Goal: Use online tool/utility: Utilize a website feature to perform a specific function

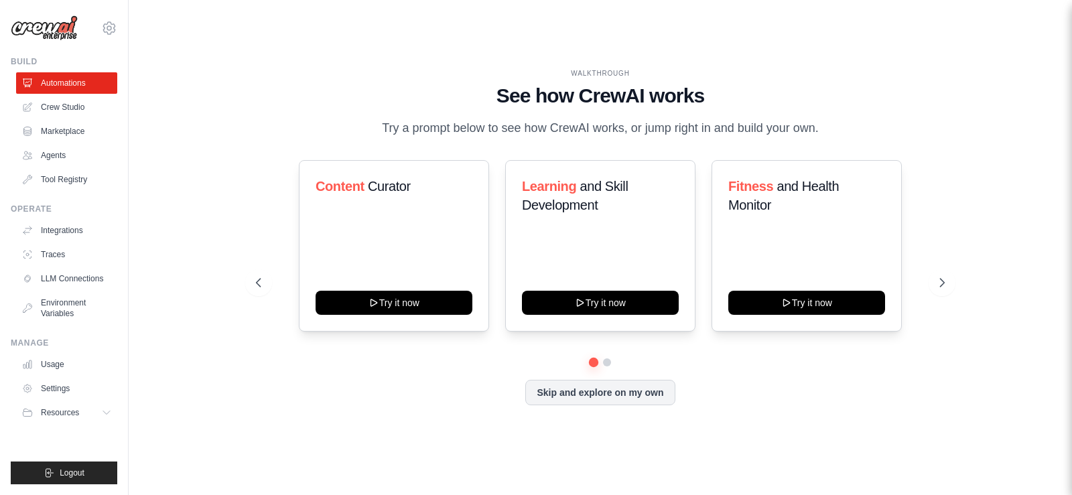
click at [286, 112] on div "WALKTHROUGH See how CrewAI works Try a prompt below to see how CrewAI works, or…" at bounding box center [600, 103] width 688 height 70
click at [398, 391] on div "Skip and explore on my own" at bounding box center [600, 392] width 688 height 25
click at [352, 391] on div "Skip and explore on my own" at bounding box center [600, 392] width 688 height 25
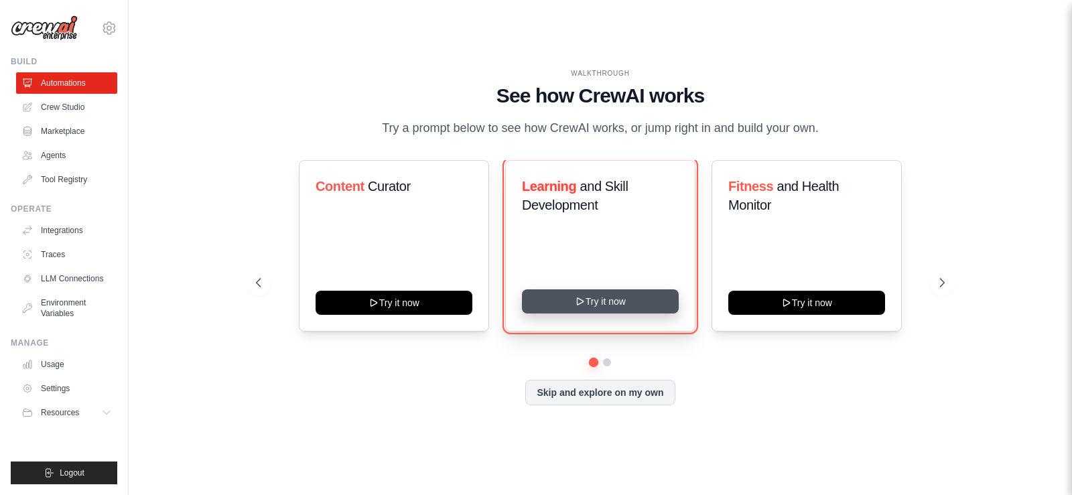
click at [613, 301] on button "Try it now" at bounding box center [600, 301] width 157 height 24
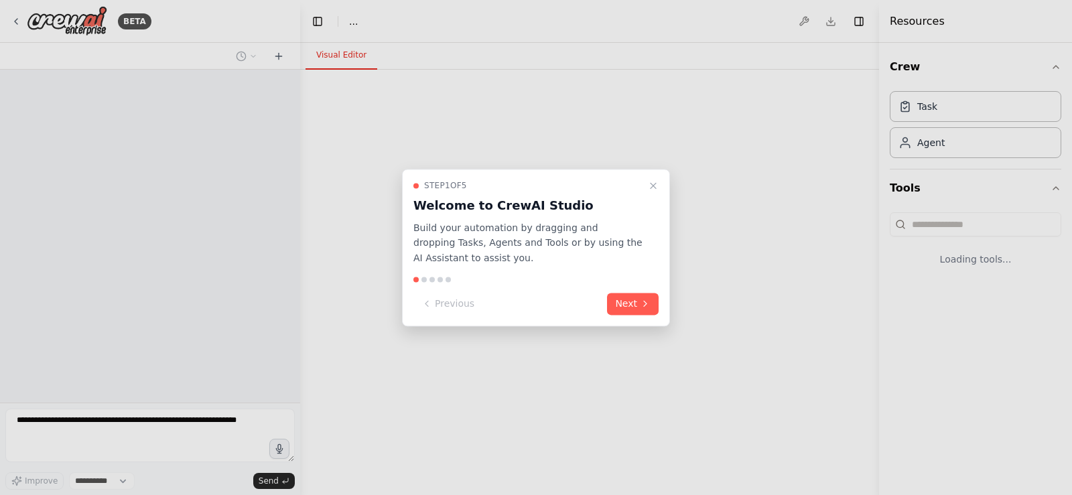
select select "****"
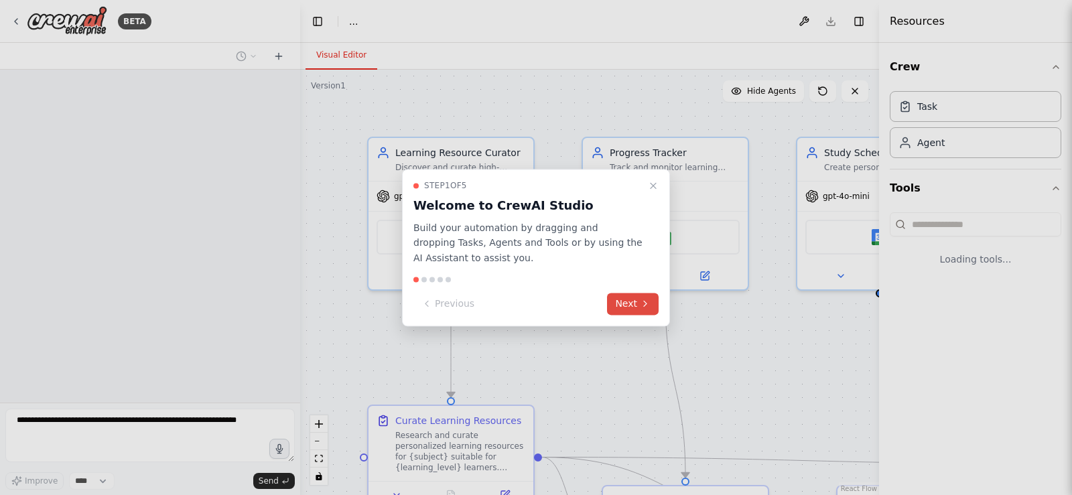
click at [636, 298] on button "Next" at bounding box center [633, 304] width 52 height 22
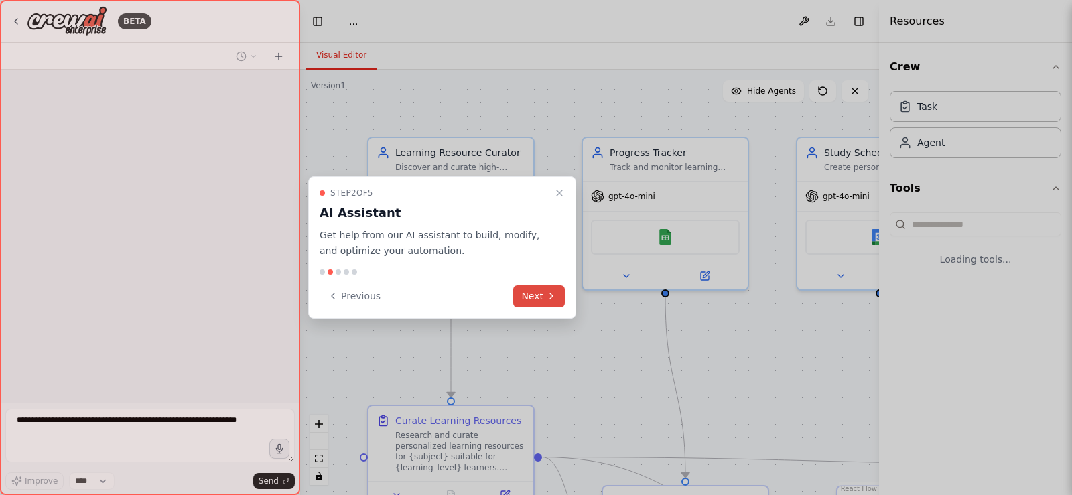
click at [528, 291] on button "Next" at bounding box center [539, 296] width 52 height 22
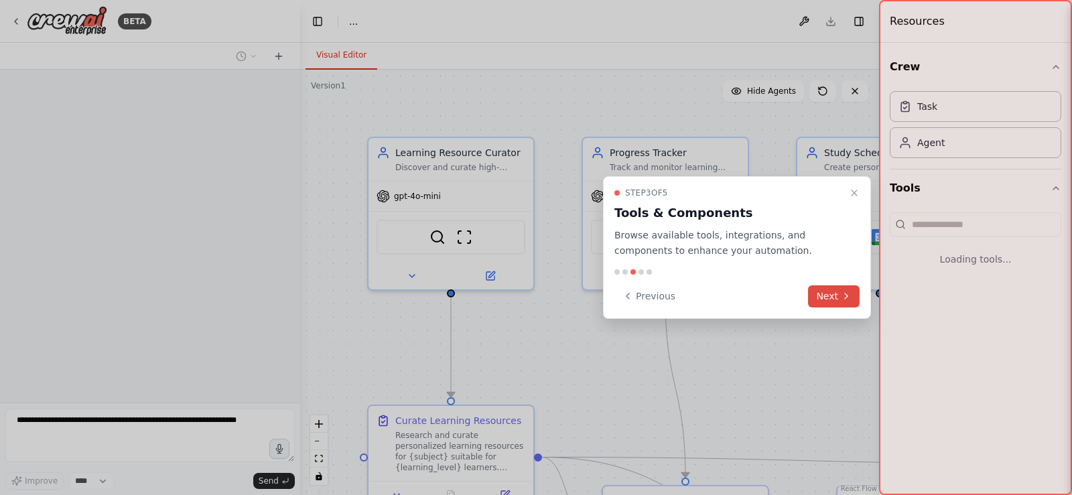
click at [845, 297] on icon at bounding box center [846, 296] width 11 height 11
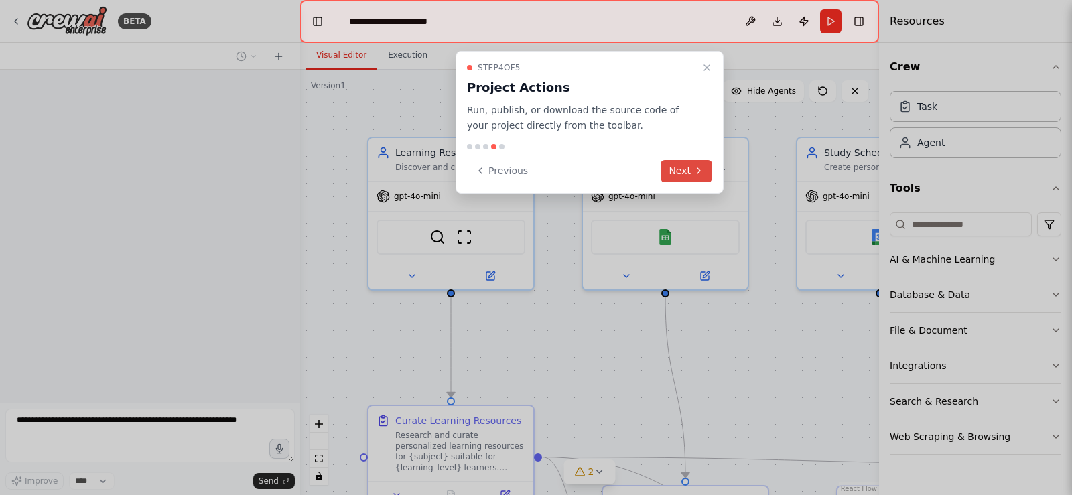
click at [690, 174] on button "Next" at bounding box center [687, 171] width 52 height 22
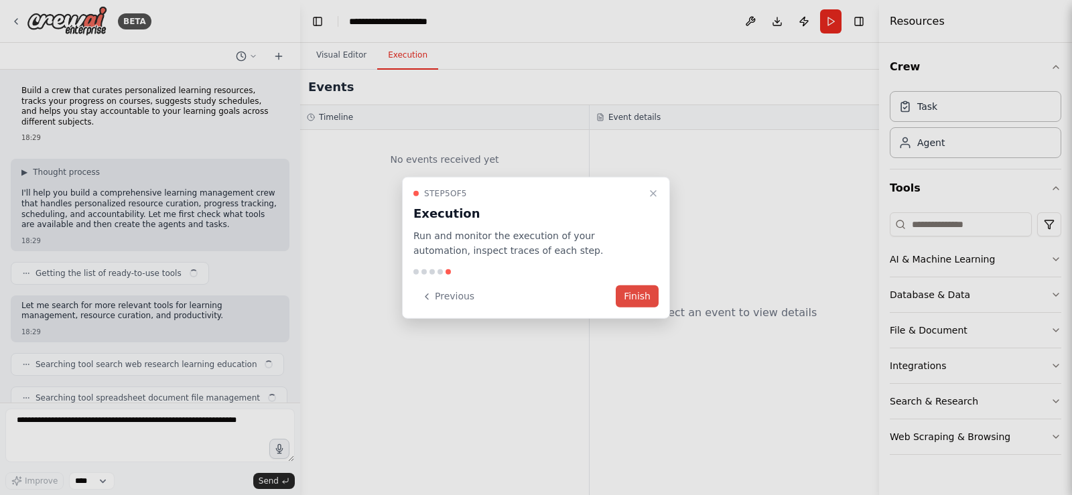
scroll to position [1284, 0]
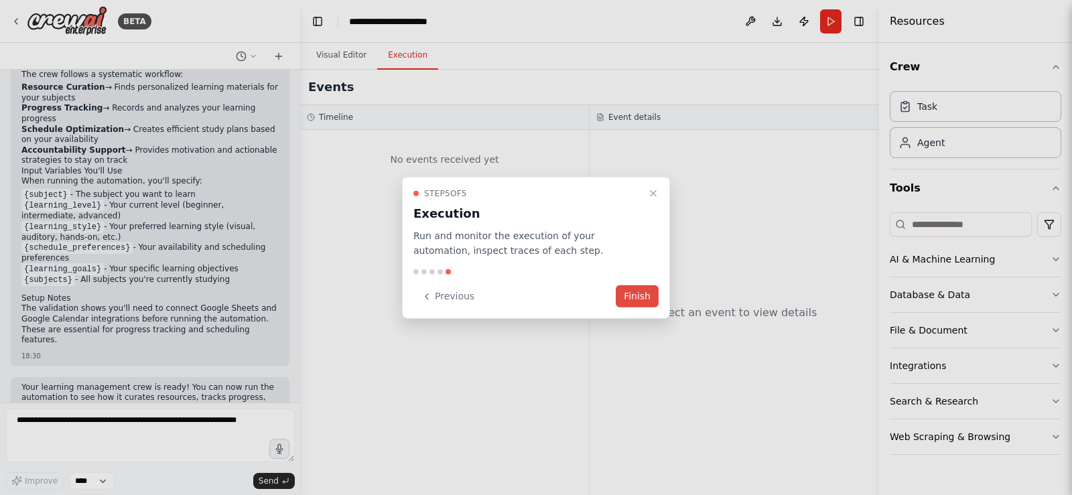
click at [634, 292] on button "Finish" at bounding box center [637, 296] width 43 height 22
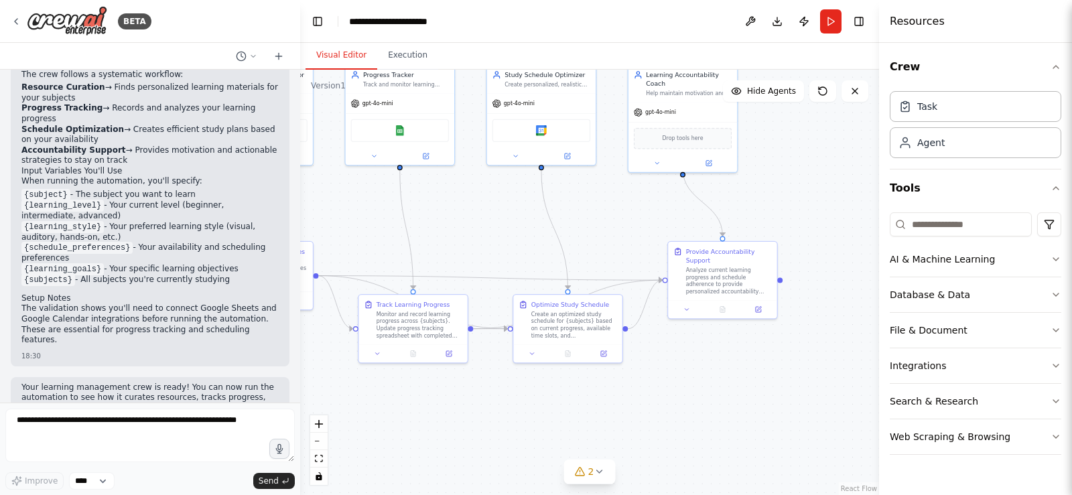
drag, startPoint x: 517, startPoint y: 351, endPoint x: 295, endPoint y: 208, distance: 264.0
click at [295, 208] on div "BETA Build a crew that curates personalized learning resources, tracks your pro…" at bounding box center [536, 247] width 1072 height 495
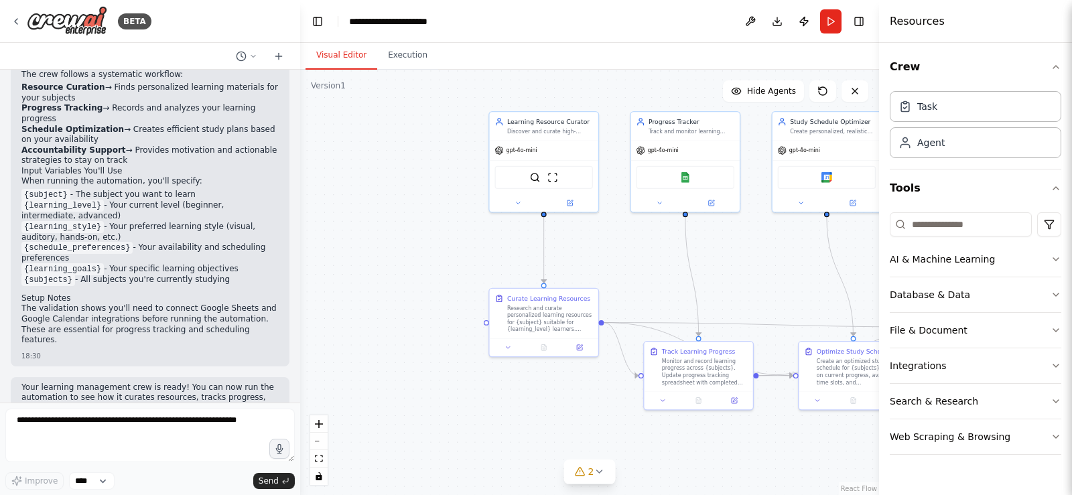
drag, startPoint x: 435, startPoint y: 204, endPoint x: 728, endPoint y: 249, distance: 295.5
click at [728, 249] on div ".deletable-edge-delete-btn { width: 20px; height: 20px; border: 0px solid #ffff…" at bounding box center [589, 282] width 579 height 425
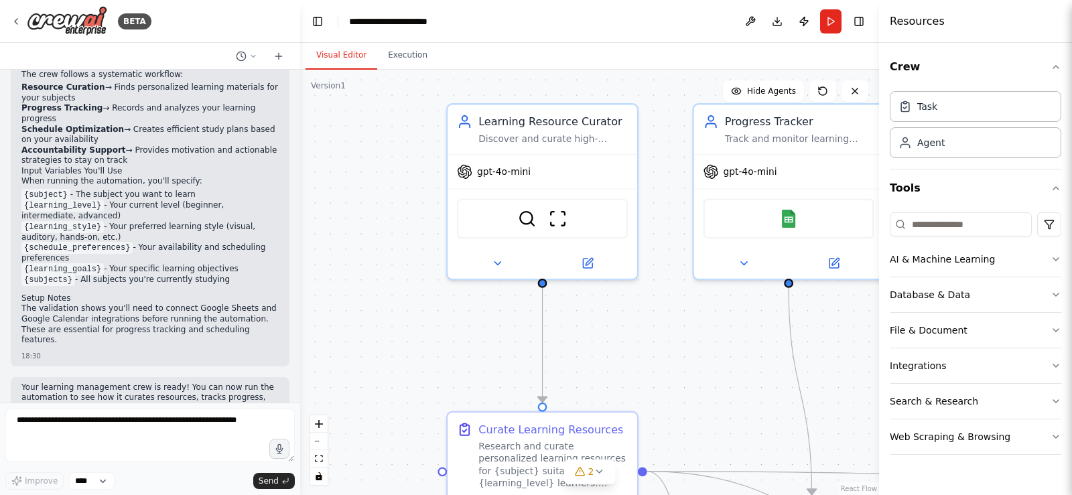
drag, startPoint x: 515, startPoint y: 256, endPoint x: 650, endPoint y: 350, distance: 164.5
click at [650, 350] on div ".deletable-edge-delete-btn { width: 20px; height: 20px; border: 0px solid #ffff…" at bounding box center [589, 282] width 579 height 425
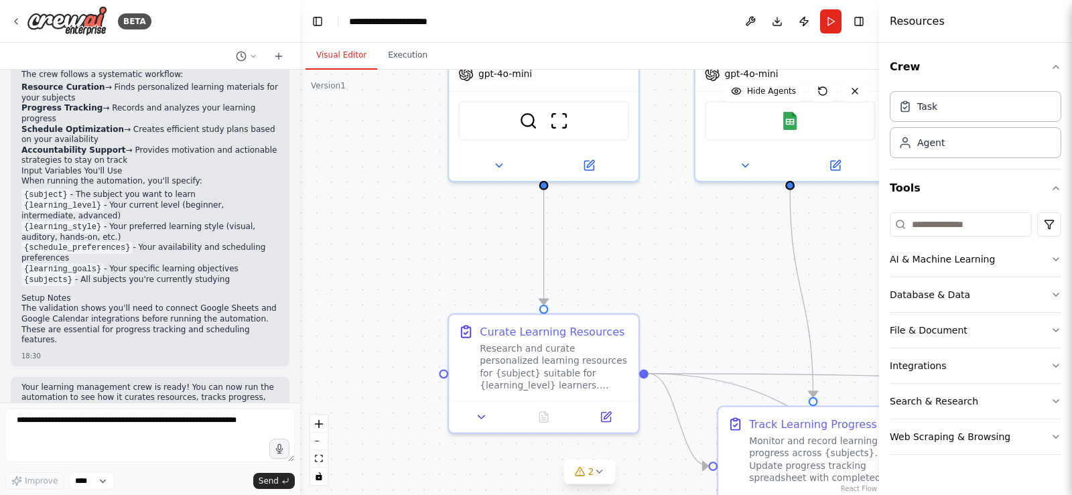
drag, startPoint x: 670, startPoint y: 182, endPoint x: 671, endPoint y: 84, distance: 98.5
click at [671, 84] on div ".deletable-edge-delete-btn { width: 20px; height: 20px; border: 0px solid #ffff…" at bounding box center [589, 282] width 579 height 425
click at [602, 468] on icon at bounding box center [599, 471] width 11 height 11
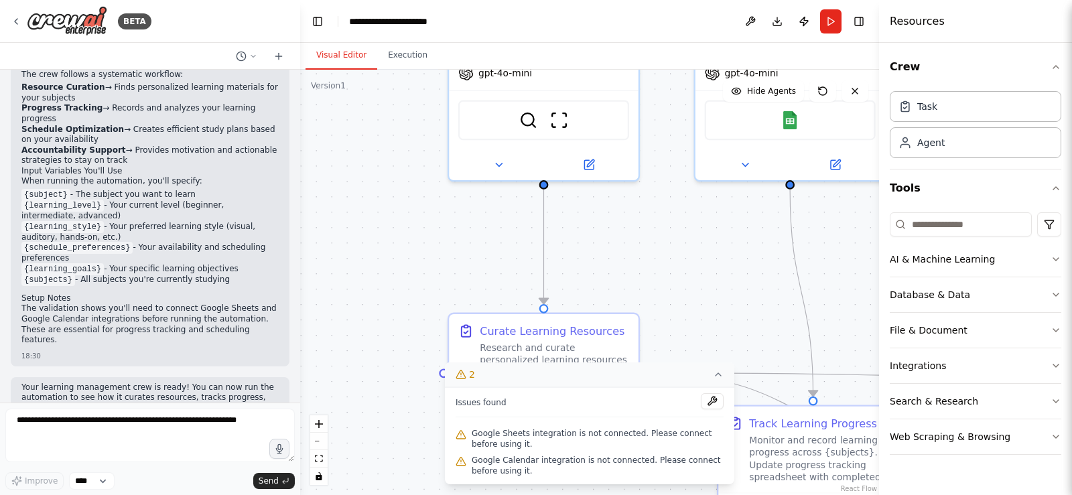
click at [1064, 253] on div "Crew Task Agent Tools AI & Machine Learning Database & Data File & Document Int…" at bounding box center [975, 269] width 193 height 452
click at [1060, 259] on icon "button" at bounding box center [1055, 259] width 11 height 11
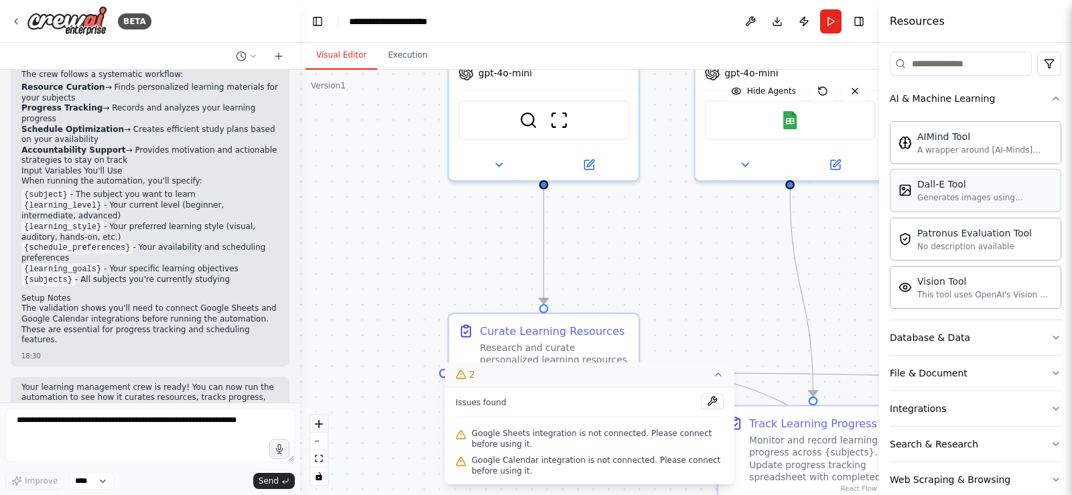
scroll to position [185, 0]
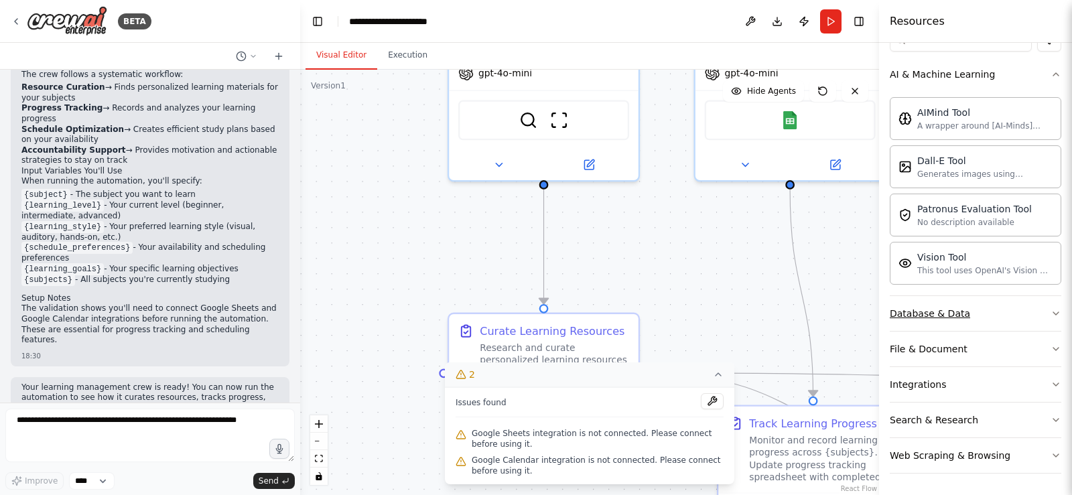
click at [1041, 321] on button "Database & Data" at bounding box center [975, 313] width 171 height 35
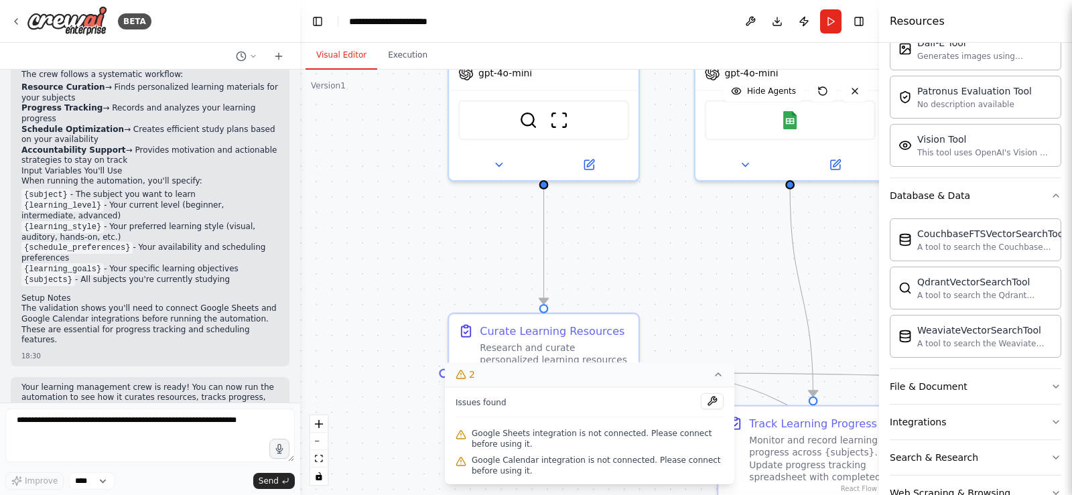
scroll to position [340, 0]
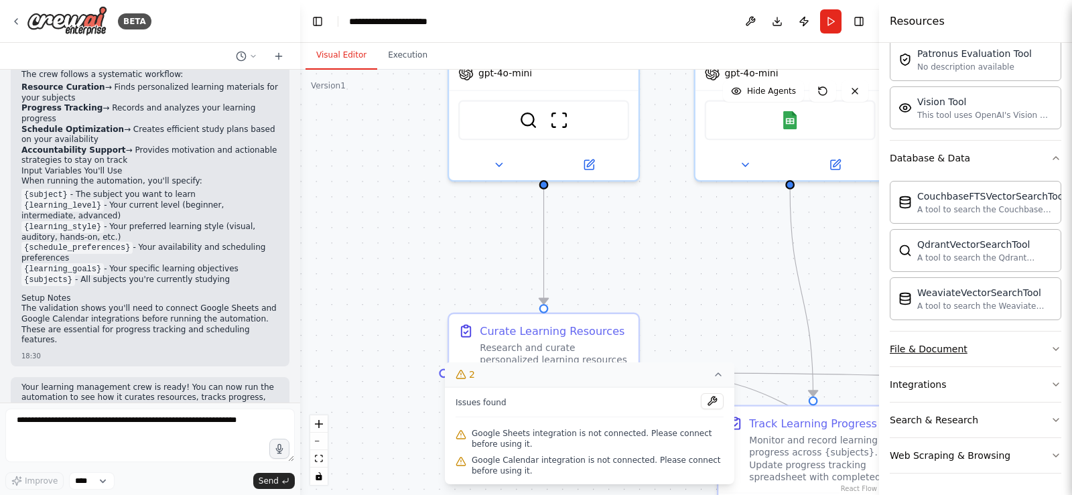
click at [1050, 351] on icon "button" at bounding box center [1055, 349] width 11 height 11
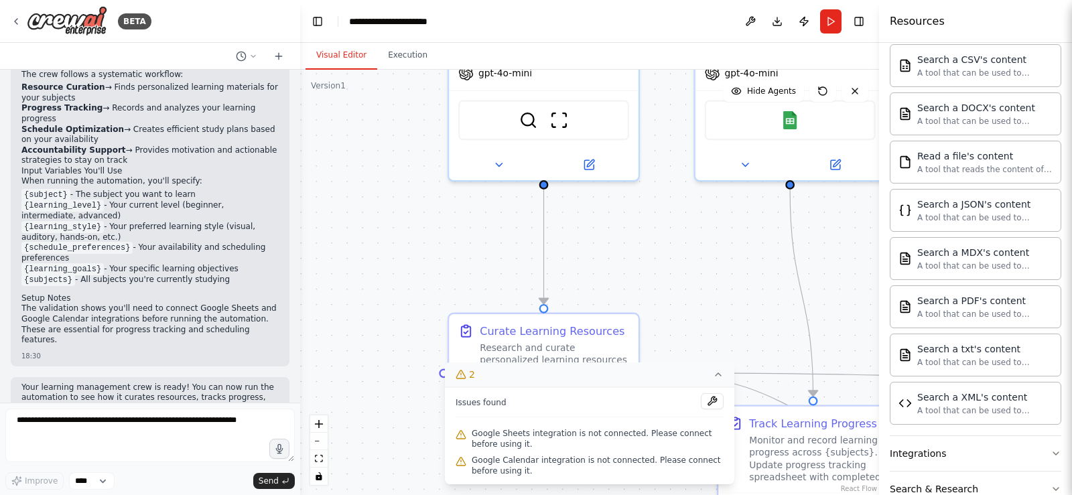
scroll to position [737, 0]
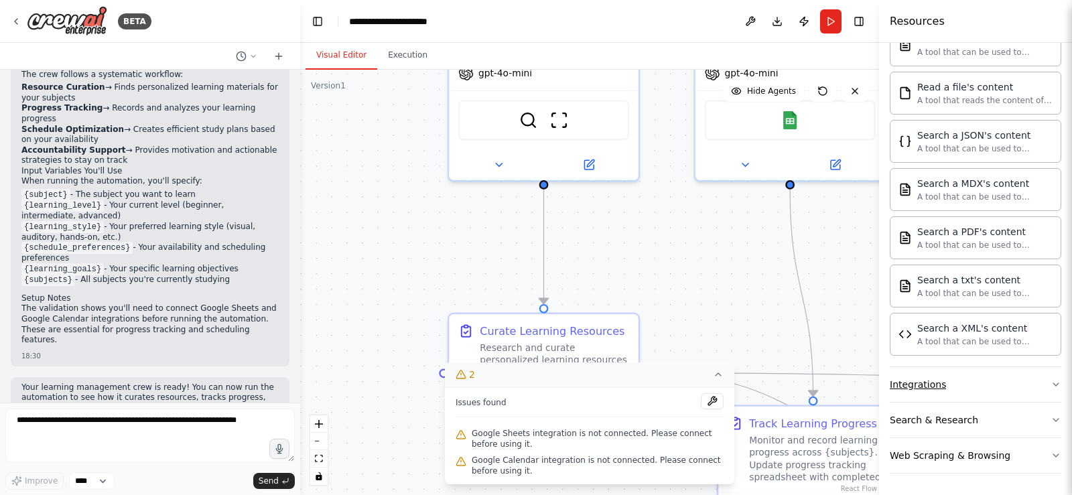
click at [1047, 371] on button "Integrations" at bounding box center [975, 384] width 171 height 35
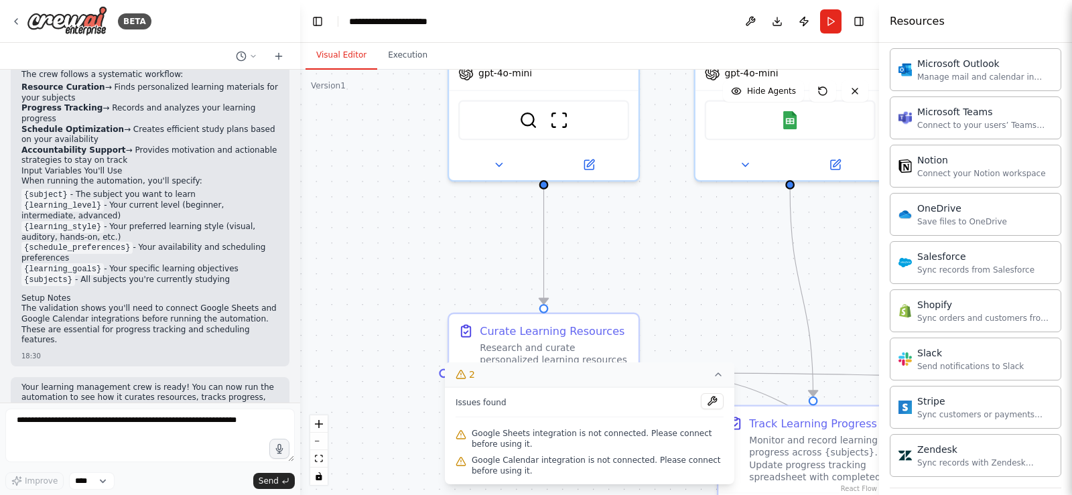
scroll to position [1761, 0]
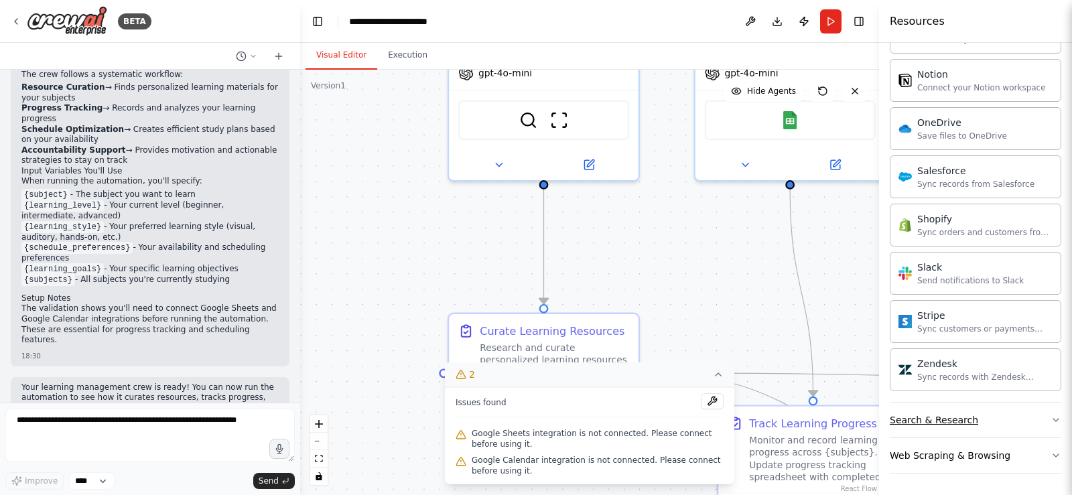
click at [1050, 417] on icon "button" at bounding box center [1055, 420] width 11 height 11
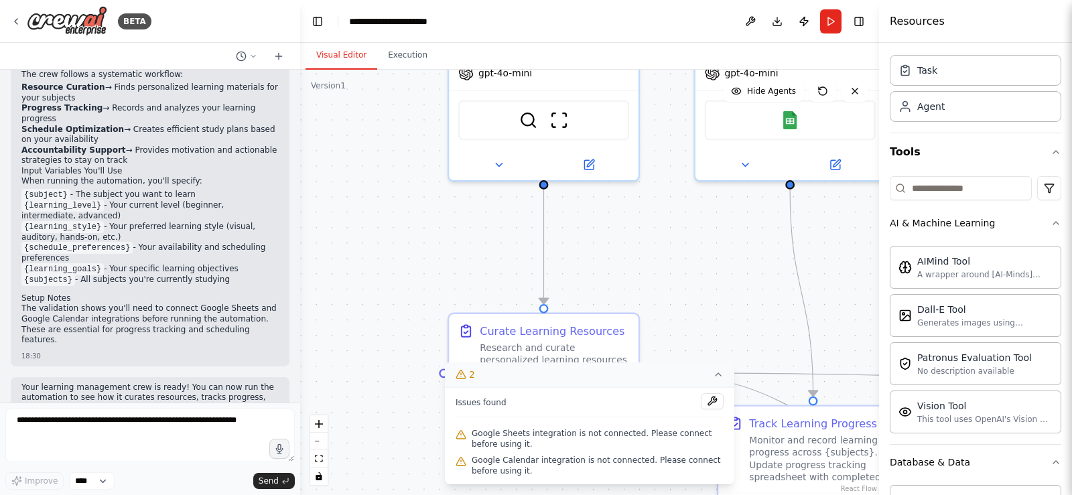
scroll to position [0, 0]
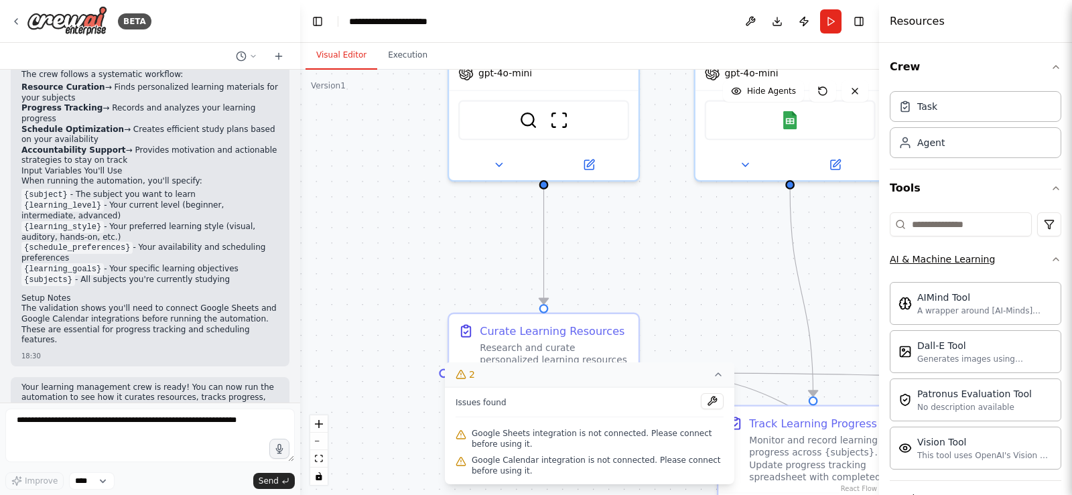
click at [1028, 273] on button "AI & Machine Learning" at bounding box center [975, 259] width 171 height 35
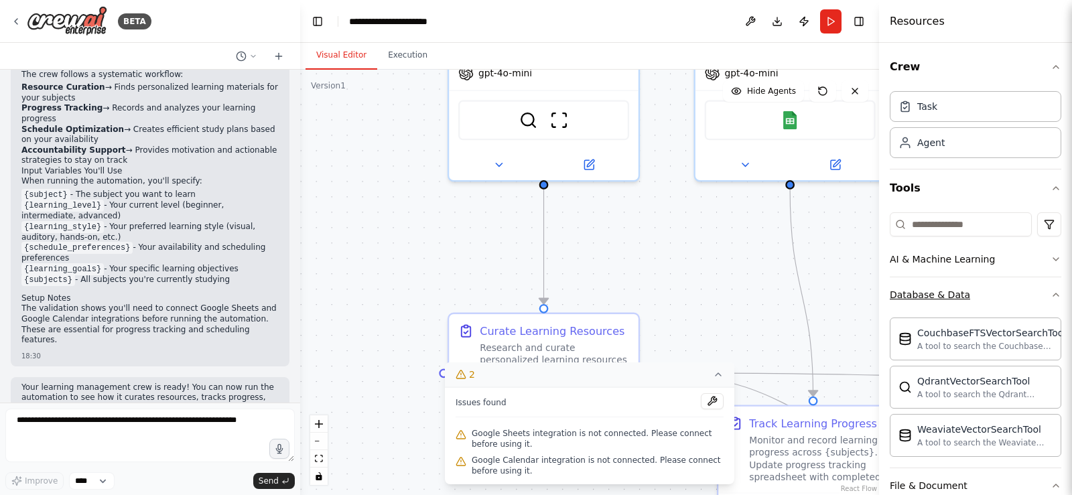
click at [1032, 288] on button "Database & Data" at bounding box center [975, 294] width 171 height 35
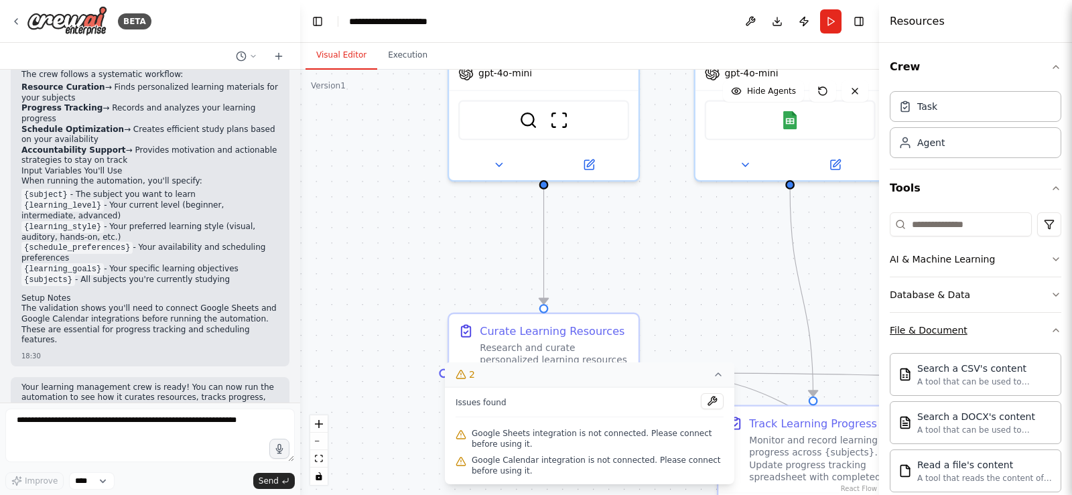
click at [1032, 322] on button "File & Document" at bounding box center [975, 330] width 171 height 35
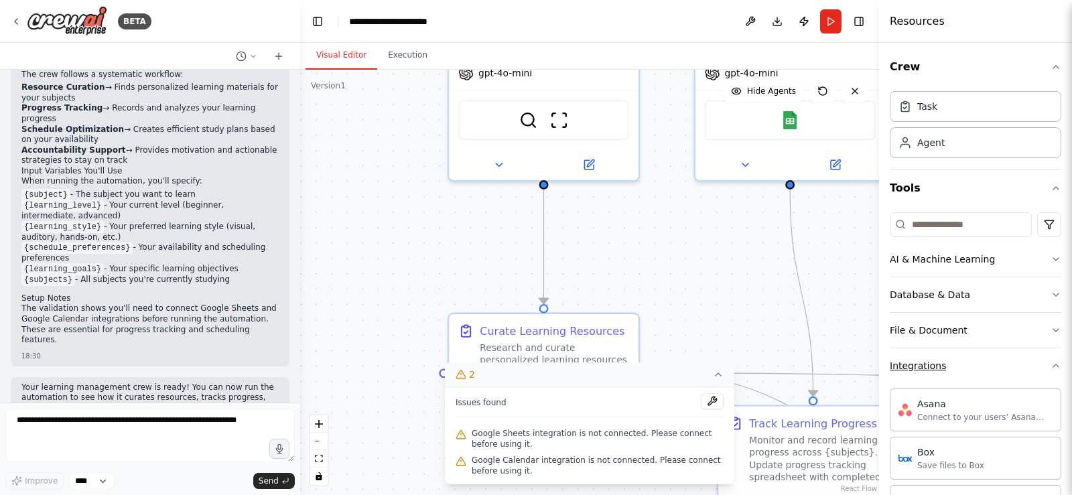
click at [1025, 360] on button "Integrations" at bounding box center [975, 365] width 171 height 35
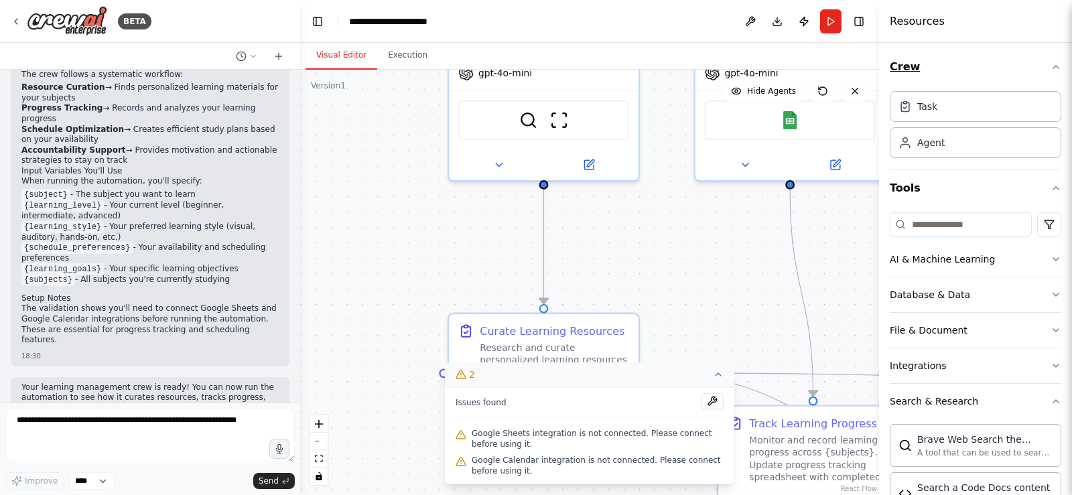
click at [1050, 69] on icon "button" at bounding box center [1055, 67] width 11 height 11
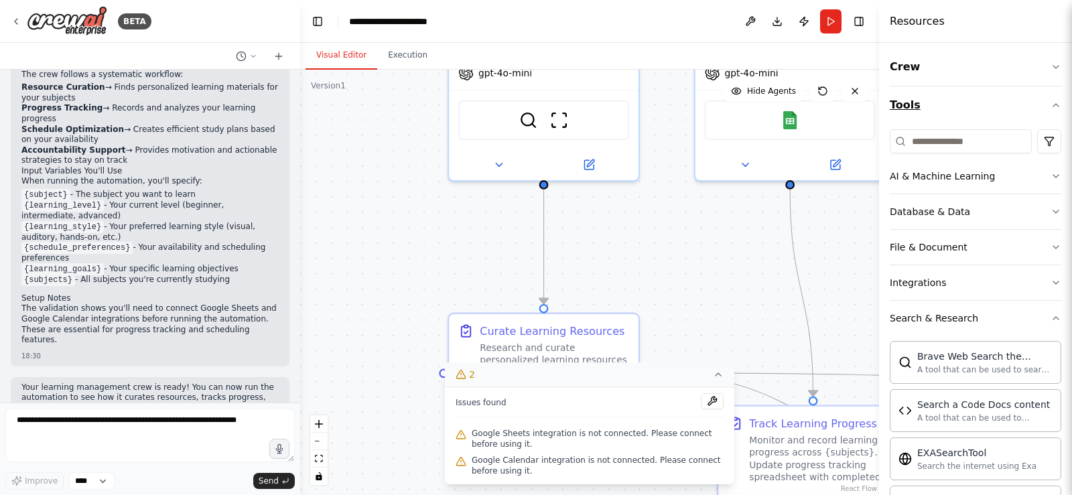
click at [1050, 102] on icon "button" at bounding box center [1055, 105] width 11 height 11
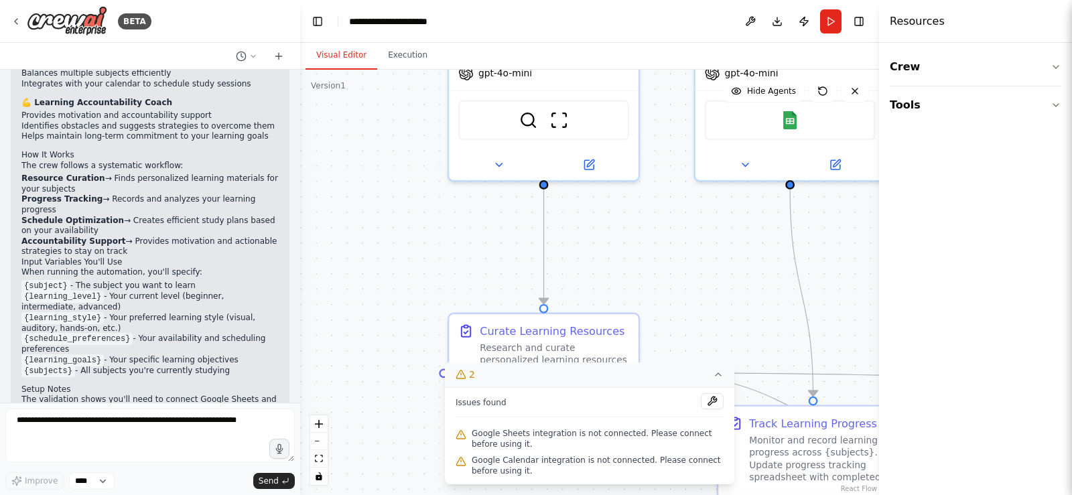
scroll to position [1284, 0]
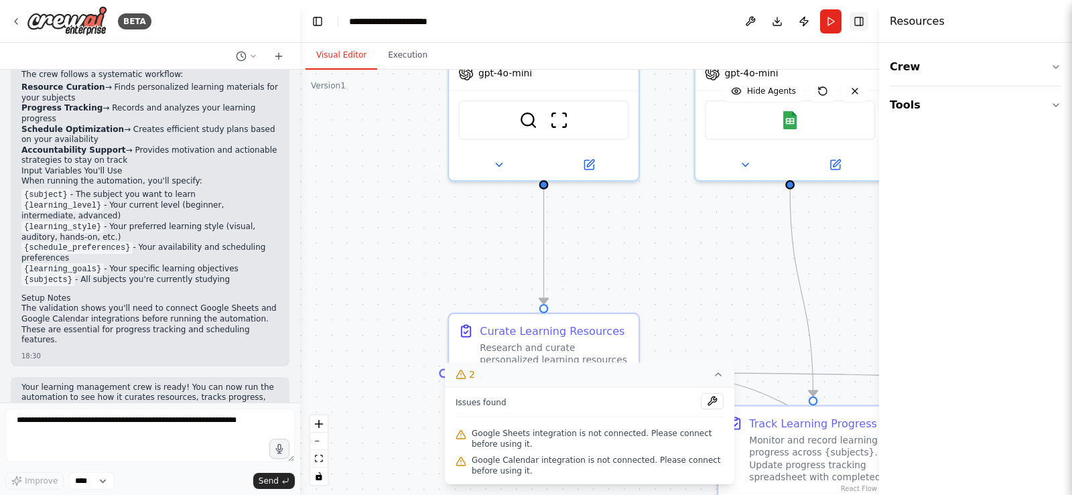
click at [856, 24] on button "Toggle Right Sidebar" at bounding box center [858, 21] width 19 height 19
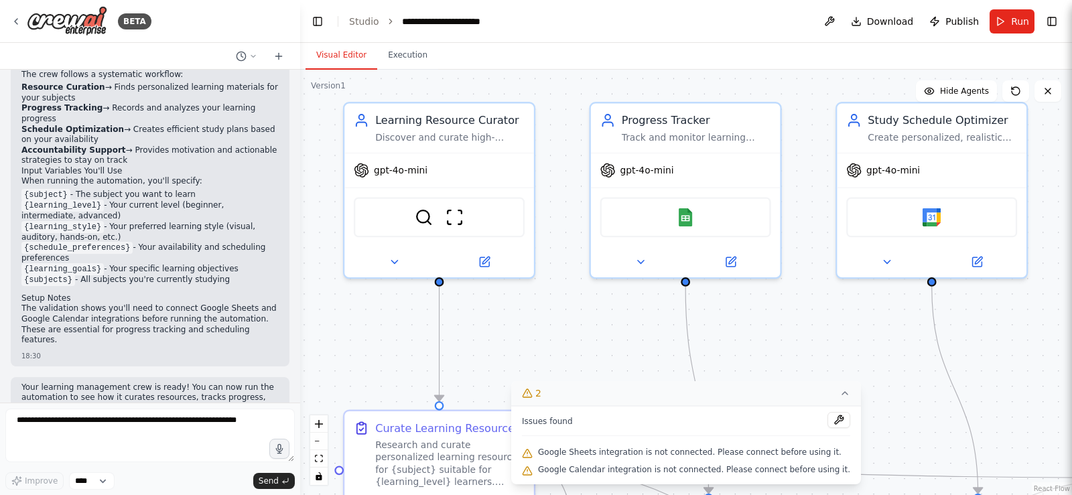
drag, startPoint x: 871, startPoint y: 224, endPoint x: 766, endPoint y: 322, distance: 142.7
click at [766, 322] on div ".deletable-edge-delete-btn { width: 20px; height: 20px; border: 0px solid #ffff…" at bounding box center [686, 282] width 772 height 425
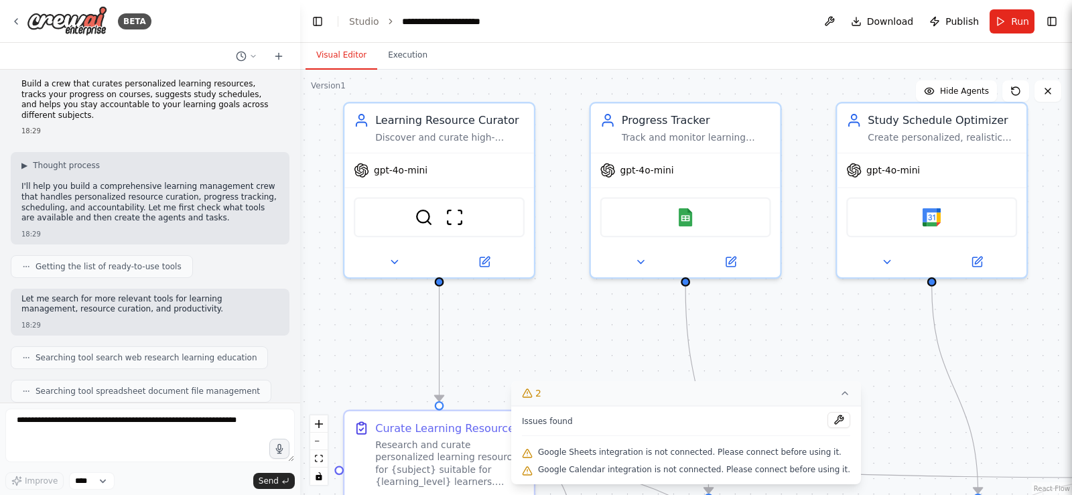
scroll to position [0, 0]
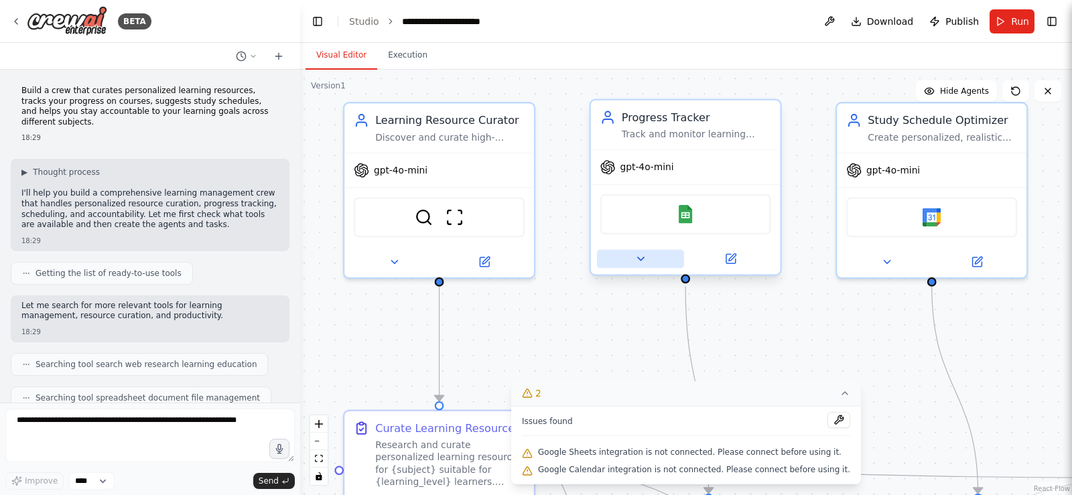
click at [638, 259] on icon at bounding box center [640, 259] width 12 height 12
click at [634, 262] on icon at bounding box center [640, 259] width 12 height 12
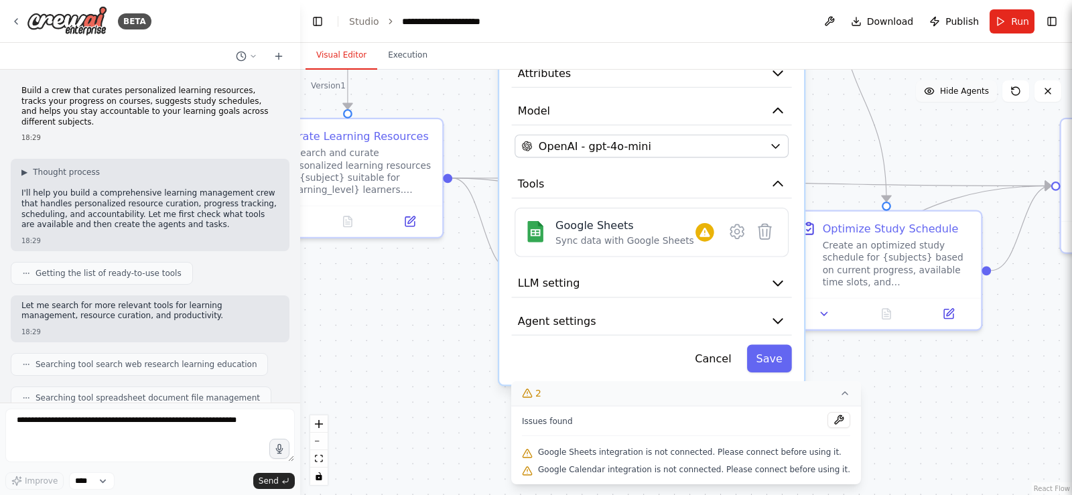
drag, startPoint x: 969, startPoint y: 354, endPoint x: 925, endPoint y: 88, distance: 270.2
click at [925, 88] on div "Version 1 Show Tools Hide Agents .deletable-edge-delete-btn { width: 20px; heig…" at bounding box center [686, 282] width 772 height 425
click at [788, 287] on button "LLM setting" at bounding box center [652, 283] width 280 height 29
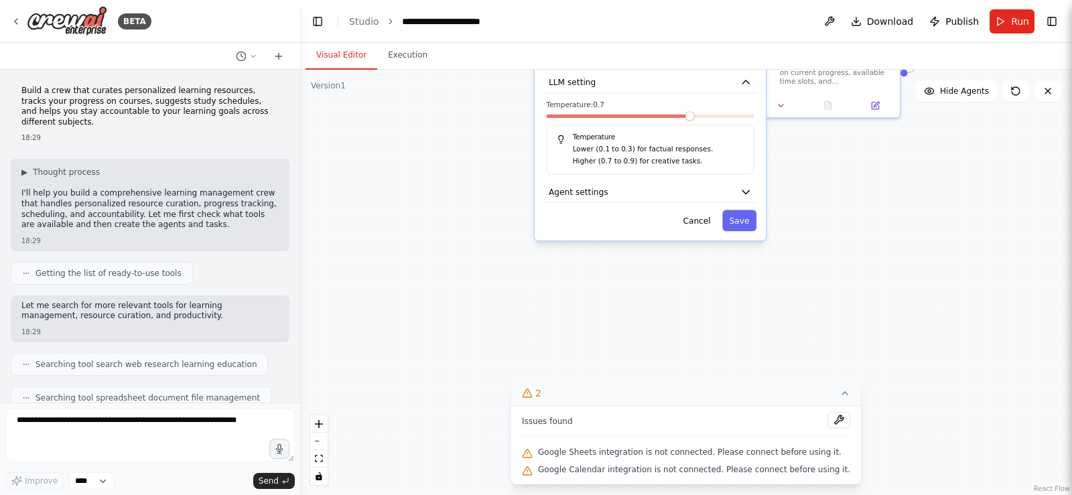
drag, startPoint x: 853, startPoint y: 208, endPoint x: 843, endPoint y: 178, distance: 32.0
click at [843, 176] on div ".deletable-edge-delete-btn { width: 20px; height: 20px; border: 0px solid #ffff…" at bounding box center [686, 282] width 772 height 425
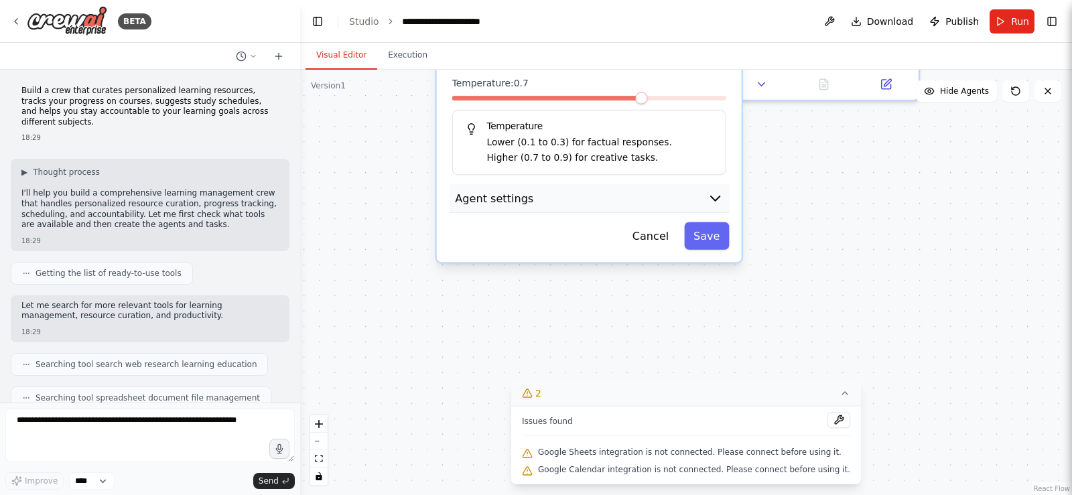
click at [711, 196] on icon "button" at bounding box center [714, 197] width 15 height 15
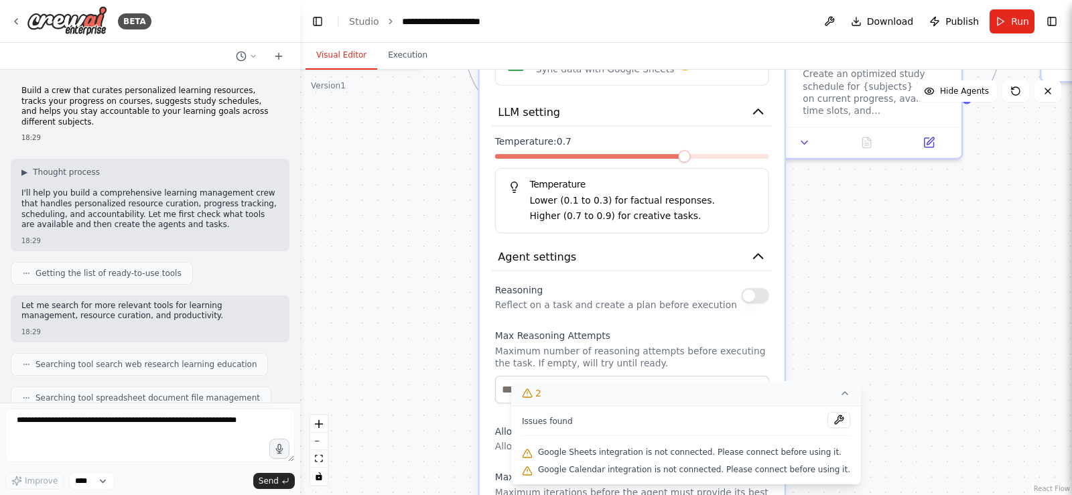
drag, startPoint x: 838, startPoint y: 342, endPoint x: 887, endPoint y: 439, distance: 108.8
click at [887, 439] on div ".deletable-edge-delete-btn { width: 20px; height: 20px; border: 0px solid #ffff…" at bounding box center [686, 282] width 772 height 425
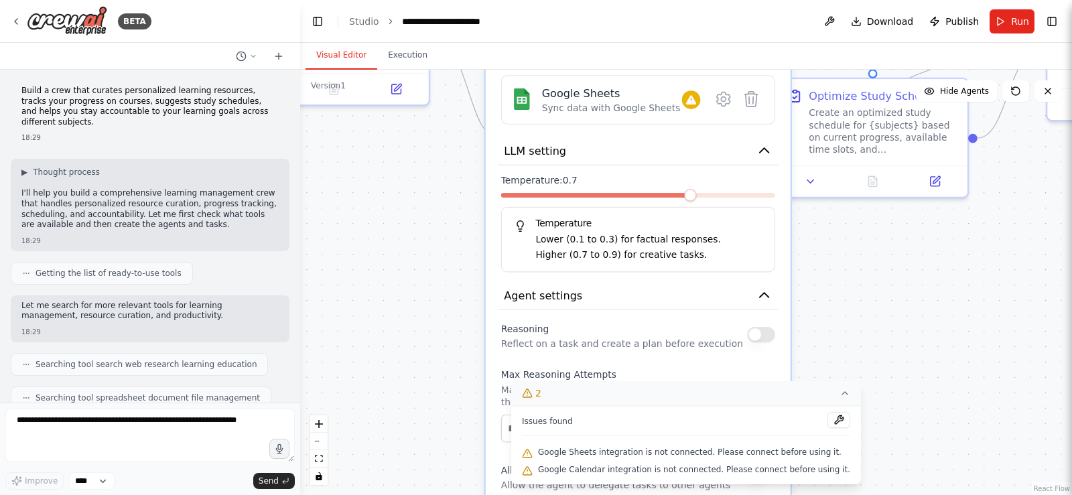
click at [898, 353] on div ".deletable-edge-delete-btn { width: 20px; height: 20px; border: 0px solid #ffff…" at bounding box center [686, 282] width 772 height 425
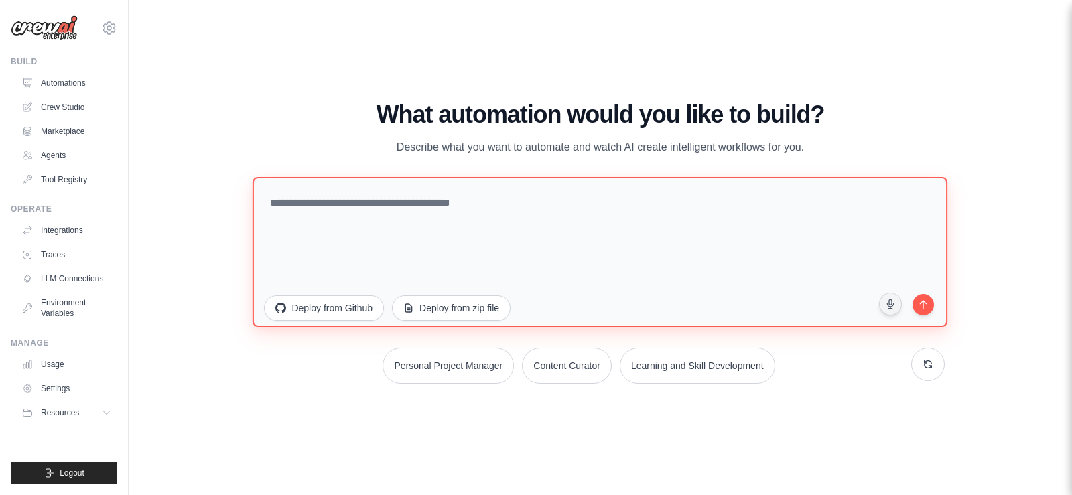
click at [474, 204] on textarea at bounding box center [600, 251] width 695 height 150
paste textarea "**********"
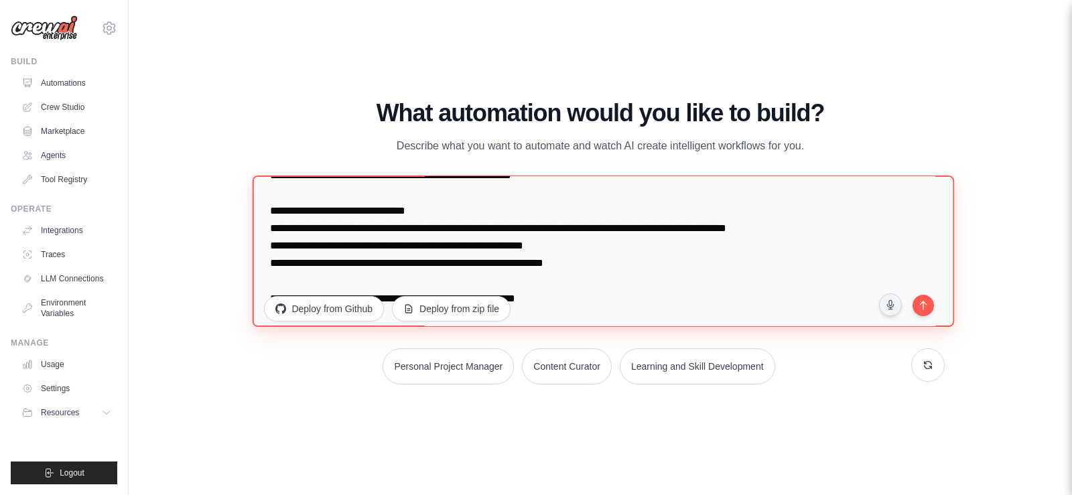
scroll to position [245, 0]
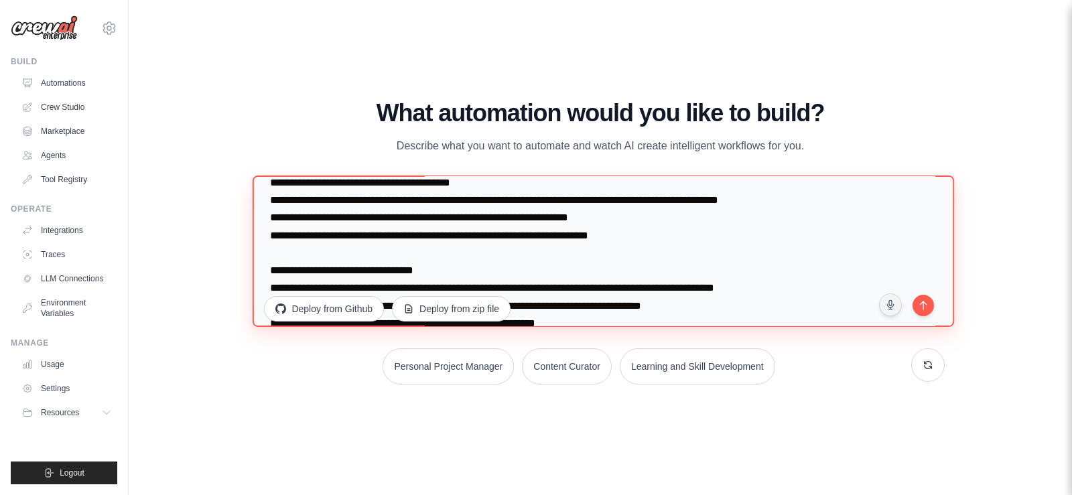
type textarea "**********"
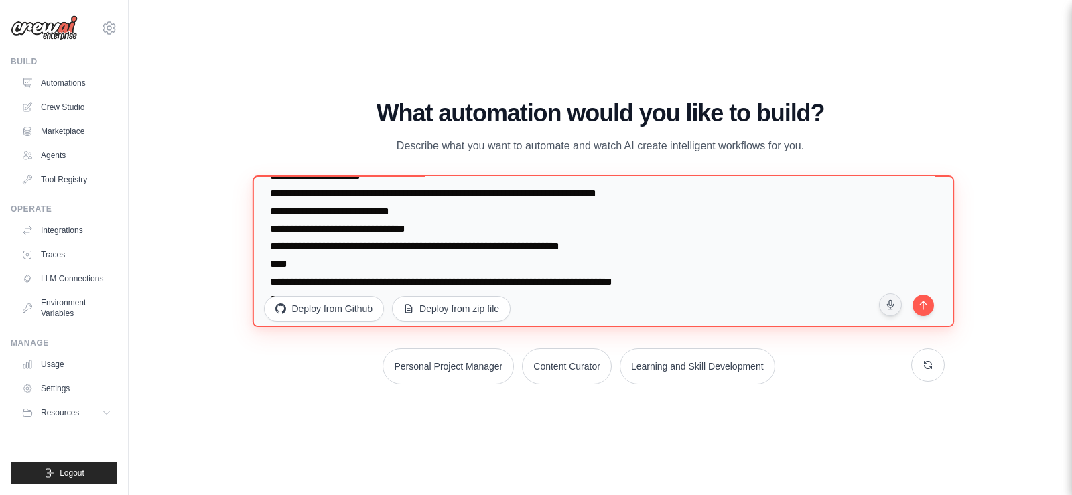
scroll to position [1028, 0]
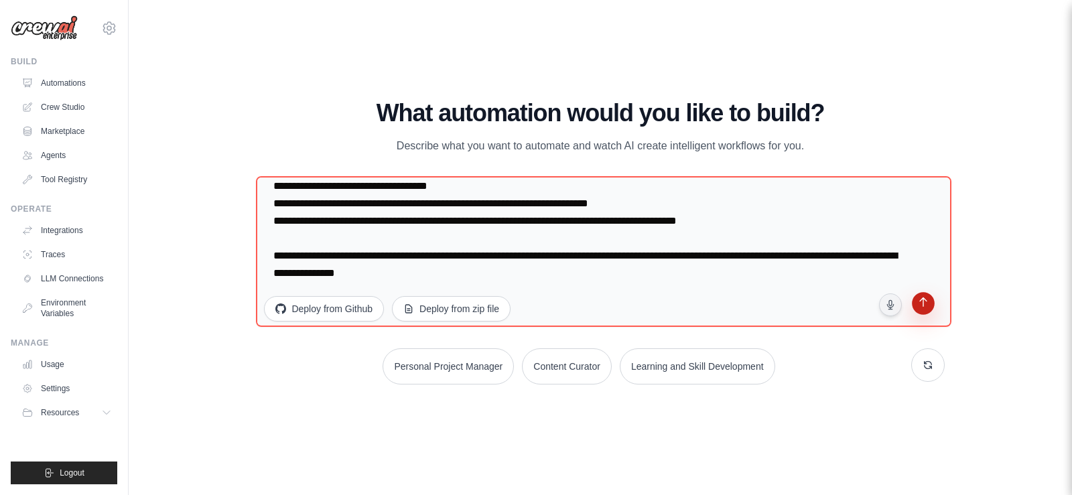
click at [931, 305] on button "submit" at bounding box center [922, 304] width 25 height 25
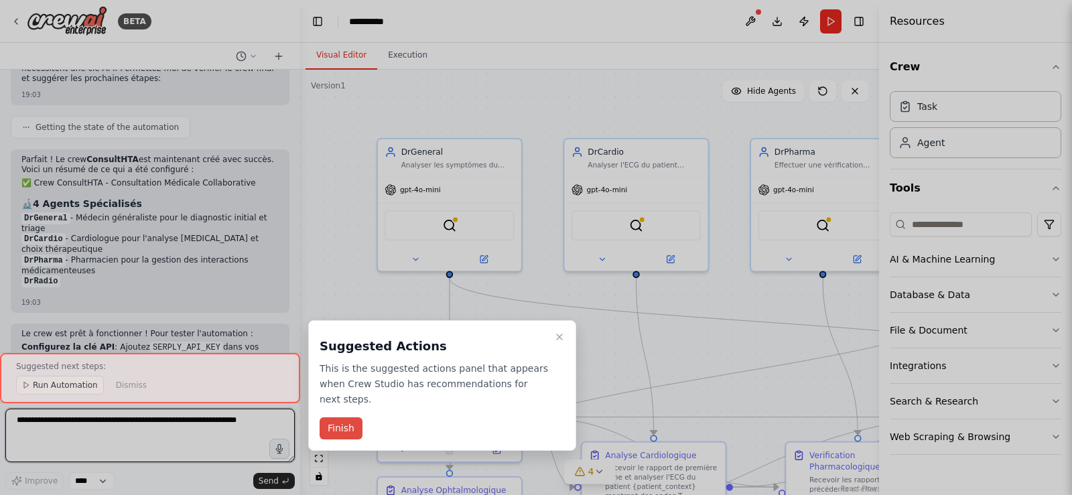
scroll to position [1737, 0]
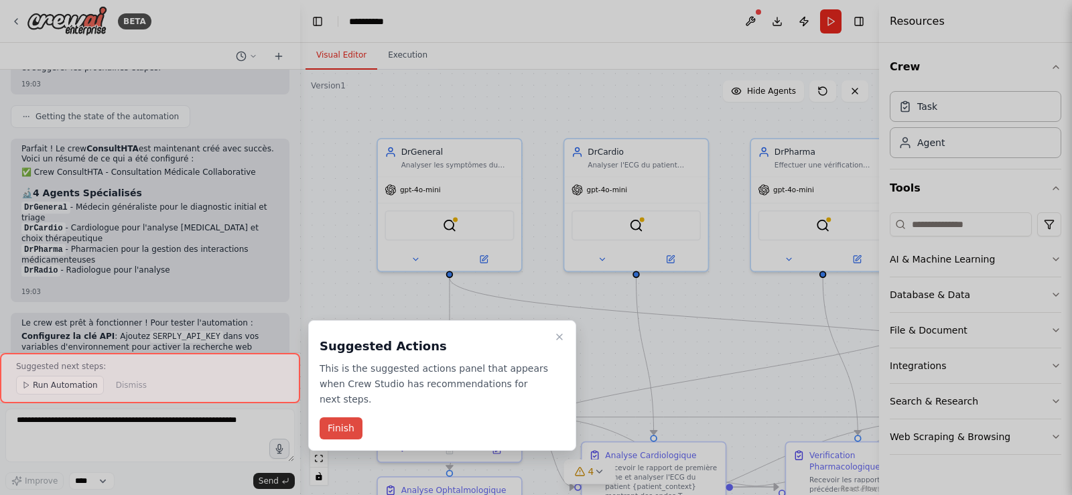
click at [350, 417] on button "Finish" at bounding box center [341, 428] width 43 height 22
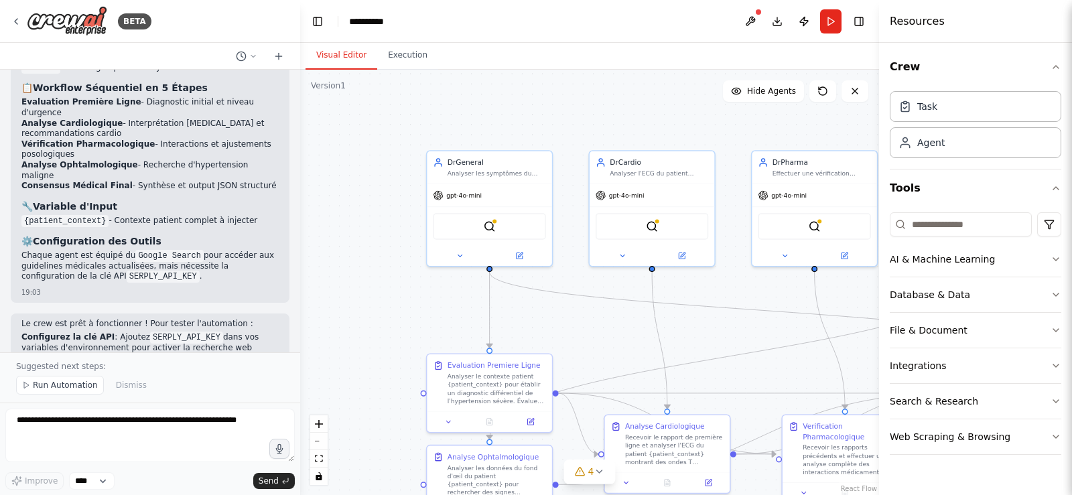
scroll to position [1941, 0]
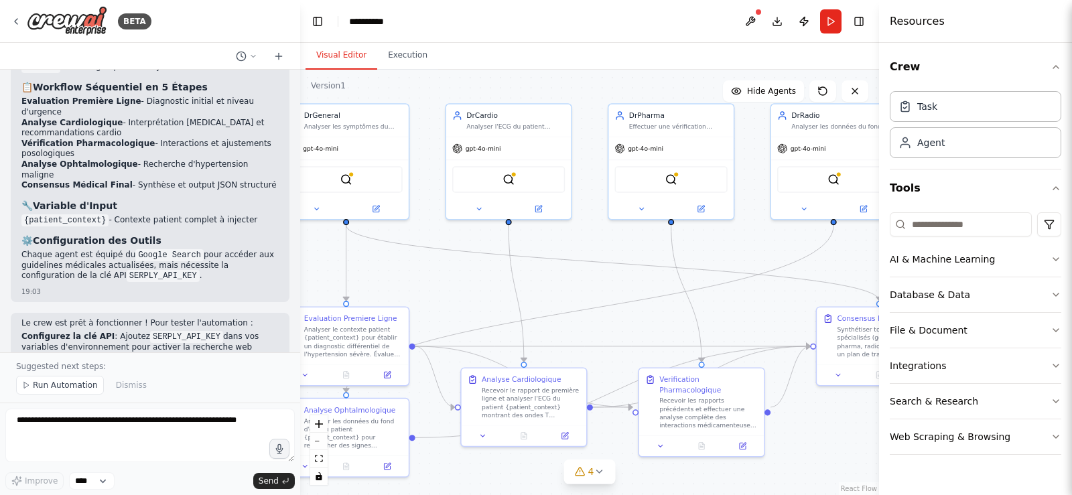
drag, startPoint x: 703, startPoint y: 335, endPoint x: 581, endPoint y: 283, distance: 132.4
click at [513, 269] on div ".deletable-edge-delete-btn { width: 20px; height: 20px; border: 0px solid #ffff…" at bounding box center [589, 282] width 579 height 425
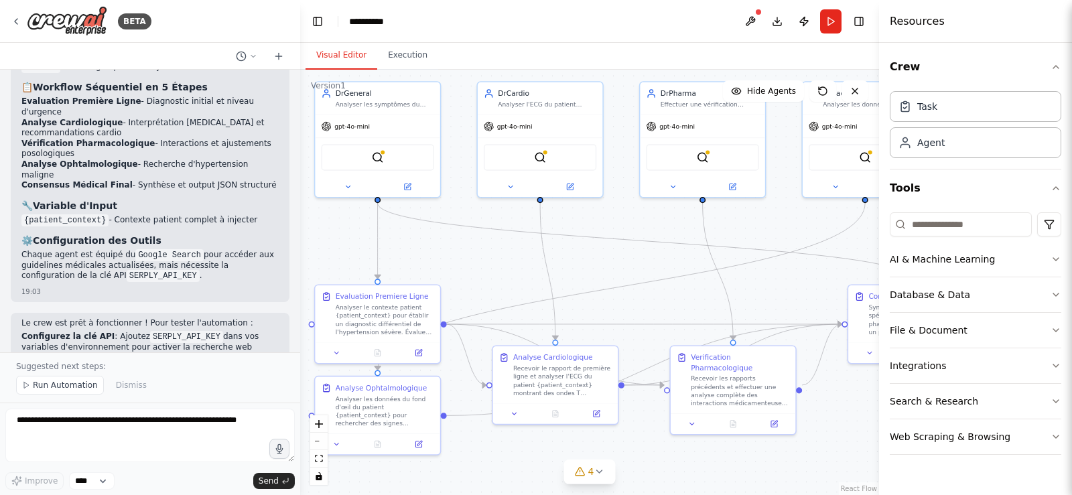
drag, startPoint x: 680, startPoint y: 305, endPoint x: 809, endPoint y: 289, distance: 129.6
click at [809, 289] on div ".deletable-edge-delete-btn { width: 20px; height: 20px; border: 0px solid #ffff…" at bounding box center [589, 282] width 579 height 425
drag, startPoint x: 24, startPoint y: 230, endPoint x: 226, endPoint y: 241, distance: 201.9
click at [226, 332] on li "Configurez la clé API : Ajoutez SERPLY_API_KEY dans vos variables d'environneme…" at bounding box center [149, 342] width 257 height 21
click at [82, 332] on strong "Configurez la clé API" at bounding box center [67, 336] width 93 height 9
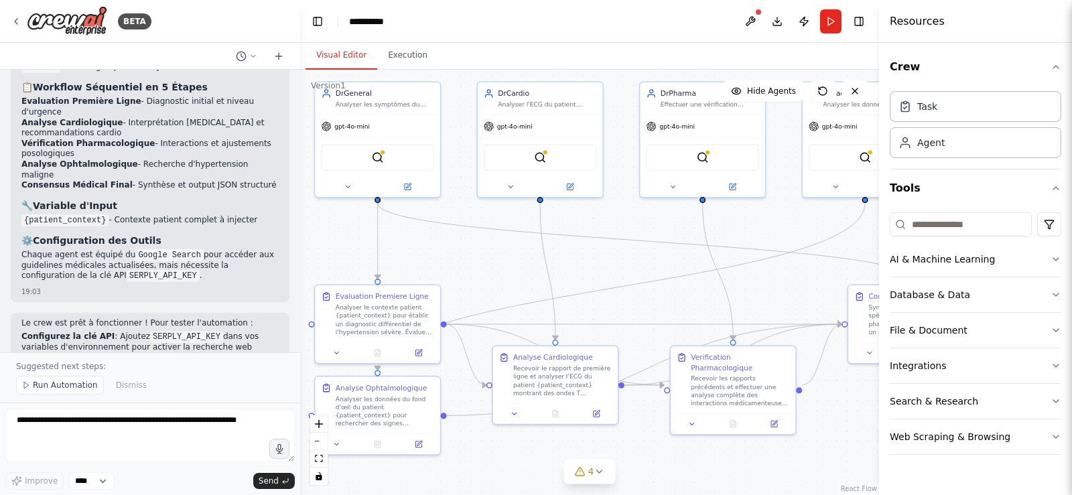
drag, startPoint x: 22, startPoint y: 235, endPoint x: 234, endPoint y: 243, distance: 211.8
click at [234, 332] on li "Configurez la clé API : Ajoutez SERPLY_API_KEY dans vos variables d'environneme…" at bounding box center [149, 342] width 257 height 21
copy li "Configurez la clé API : Ajoutez SERPLY_API_KEY dans vos variables d'environneme…"
click at [141, 374] on li "Le workflow produira automatiquement l'output JSON final avec le plan de traite…" at bounding box center [149, 384] width 257 height 21
click at [111, 419] on textarea at bounding box center [149, 436] width 289 height 54
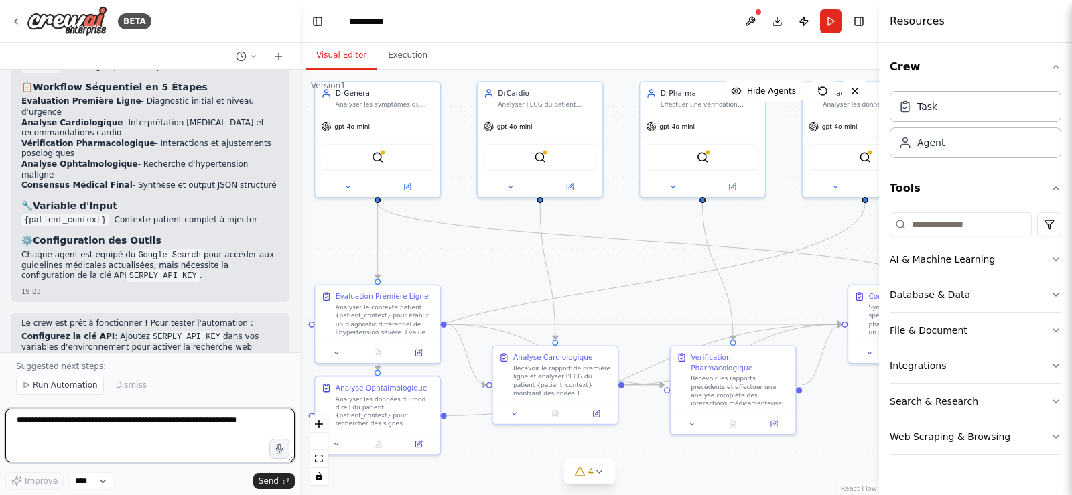
type textarea "*"
click at [21, 423] on textarea "**********" at bounding box center [149, 436] width 289 height 54
type textarea "**********"
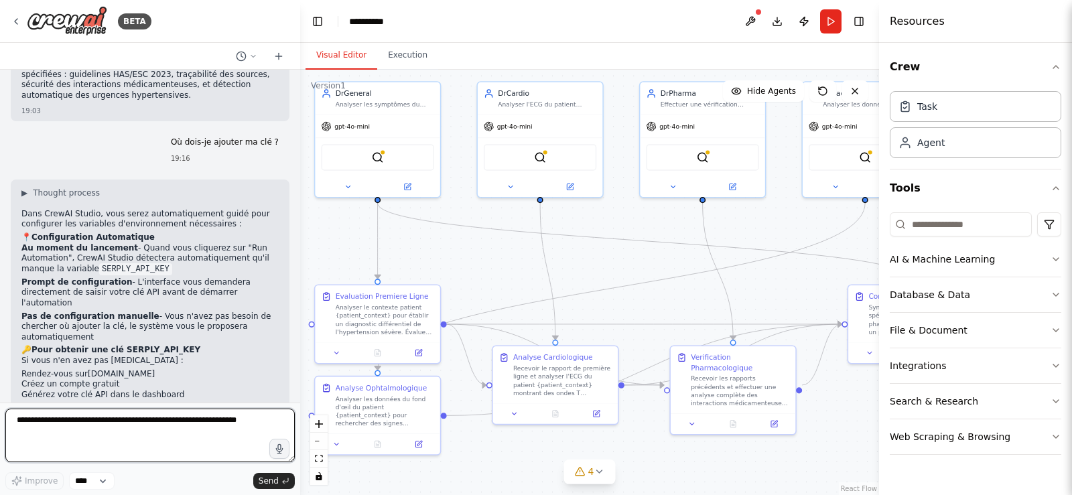
scroll to position [2209, 0]
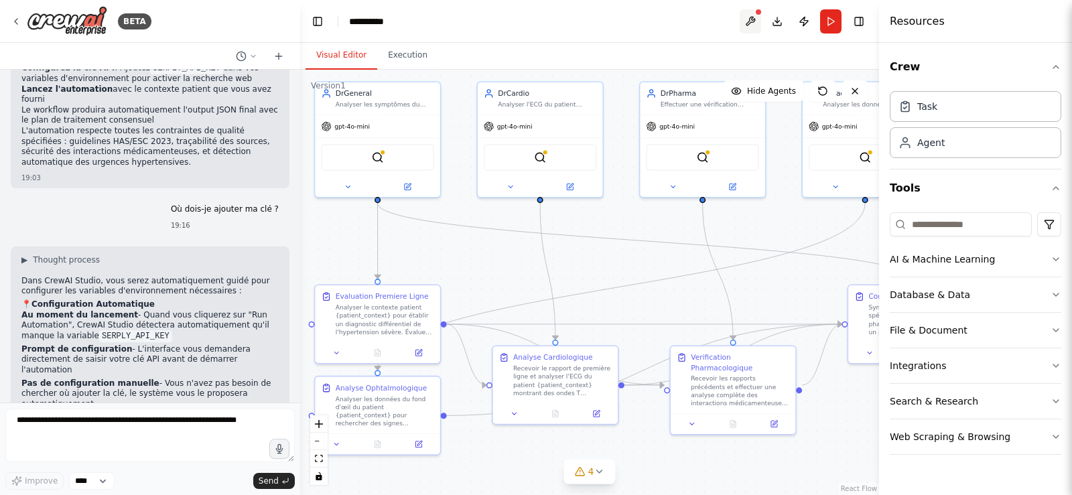
click at [754, 19] on button at bounding box center [750, 21] width 21 height 24
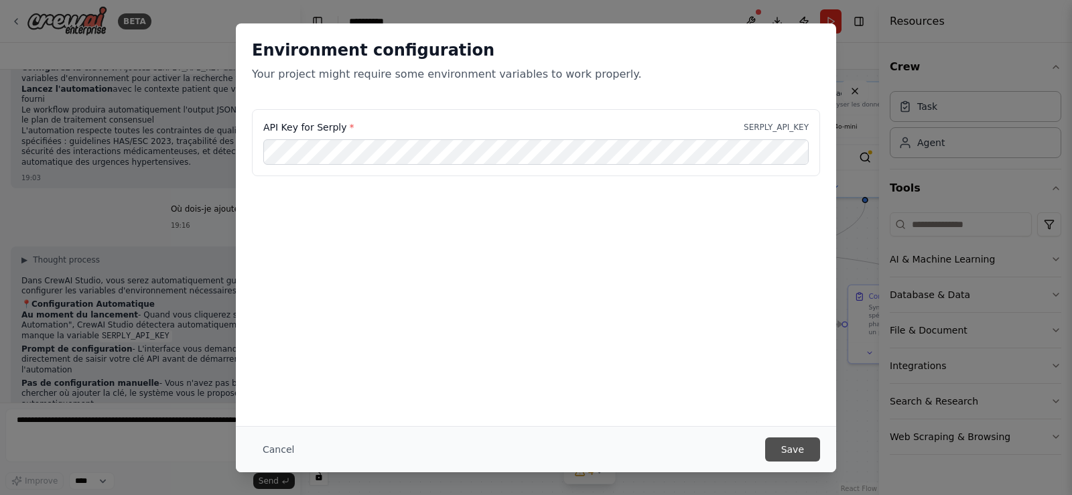
click at [803, 448] on button "Save" at bounding box center [792, 449] width 55 height 24
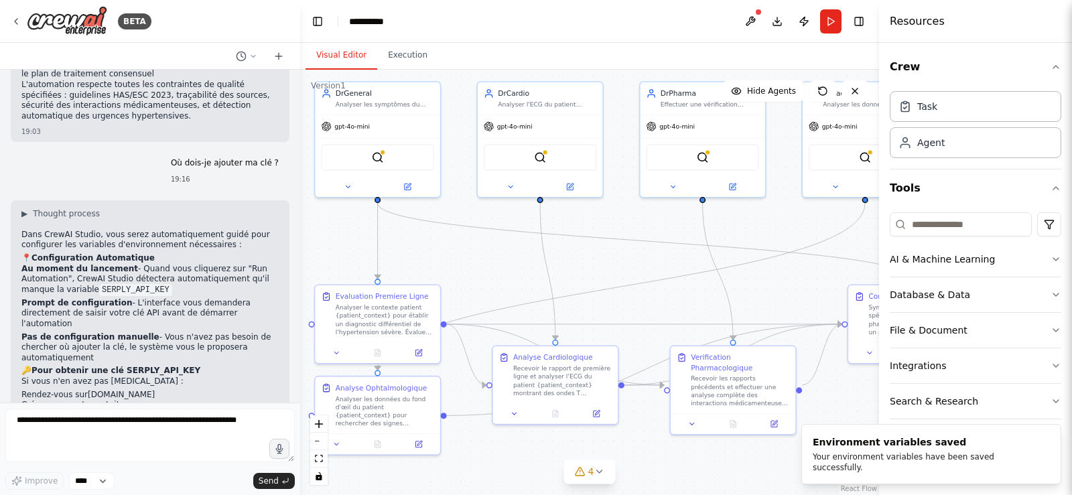
scroll to position [2276, 0]
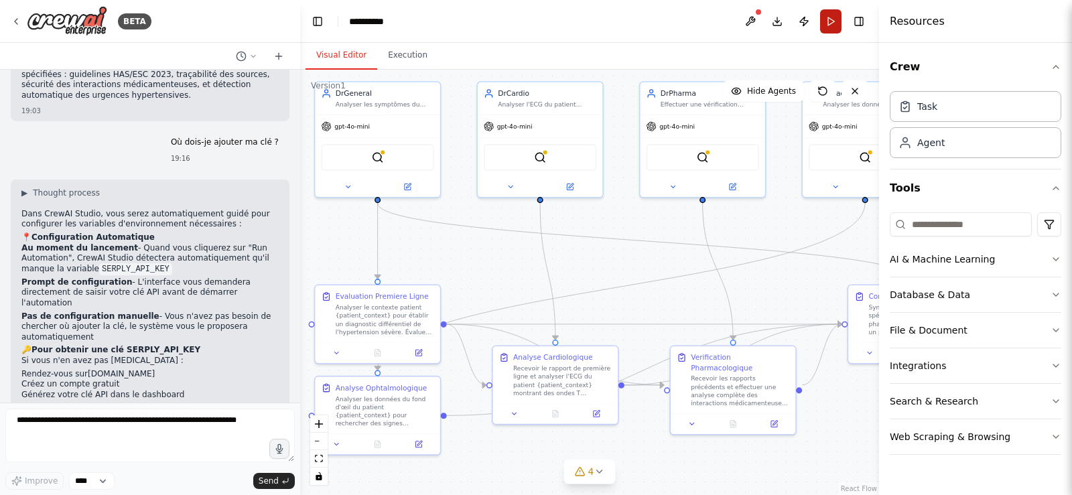
click at [829, 15] on button "Run" at bounding box center [830, 21] width 21 height 24
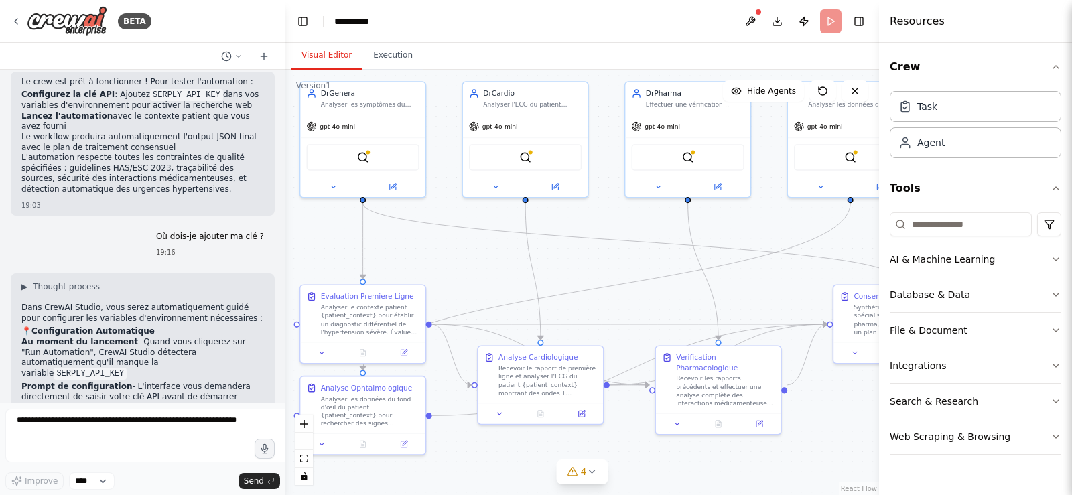
click at [272, 121] on div "BETA Crée un Crew multi-agent nommé « ConsultHTA » dont la mission est de simul…" at bounding box center [536, 247] width 1072 height 495
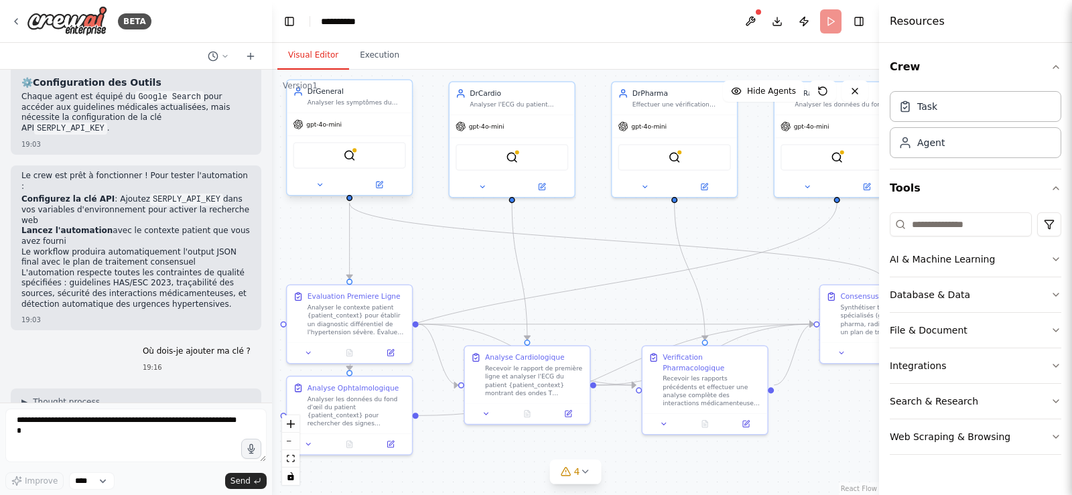
scroll to position [2412, 0]
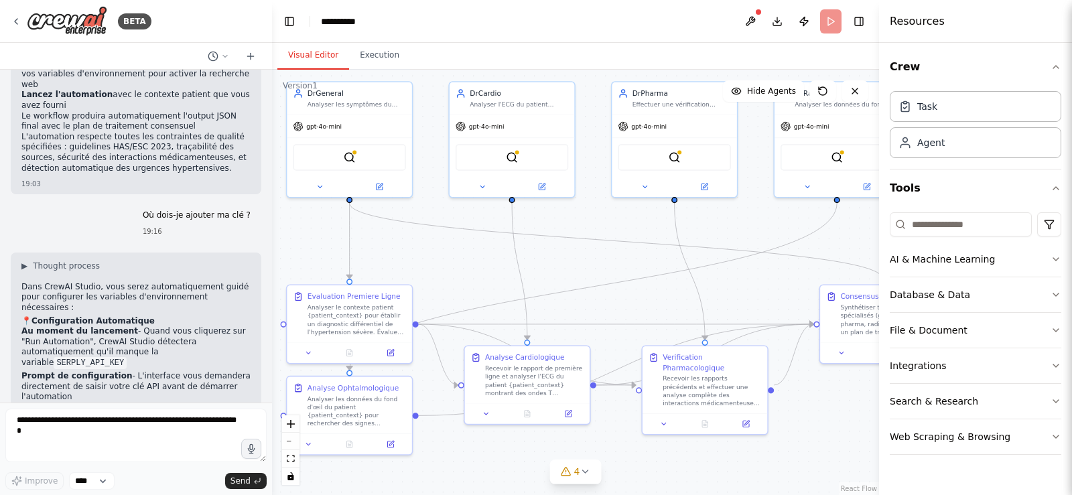
click at [885, 201] on div "Crew Task Agent Tools AI & Machine Learning Database & Data File & Document Int…" at bounding box center [975, 269] width 193 height 452
drag, startPoint x: 882, startPoint y: 202, endPoint x: 889, endPoint y: 201, distance: 6.7
click at [889, 201] on div at bounding box center [886, 247] width 5 height 495
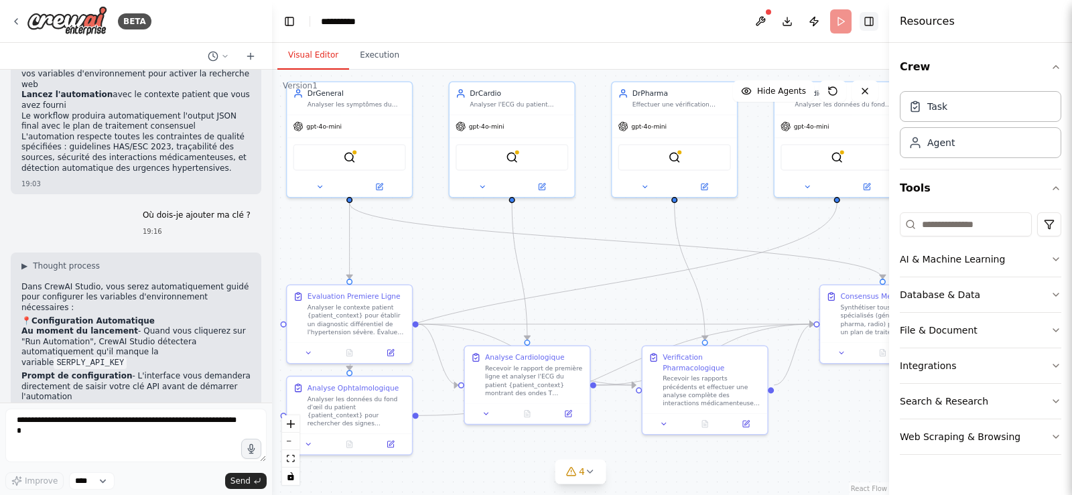
click at [870, 23] on button "Toggle Right Sidebar" at bounding box center [868, 21] width 19 height 19
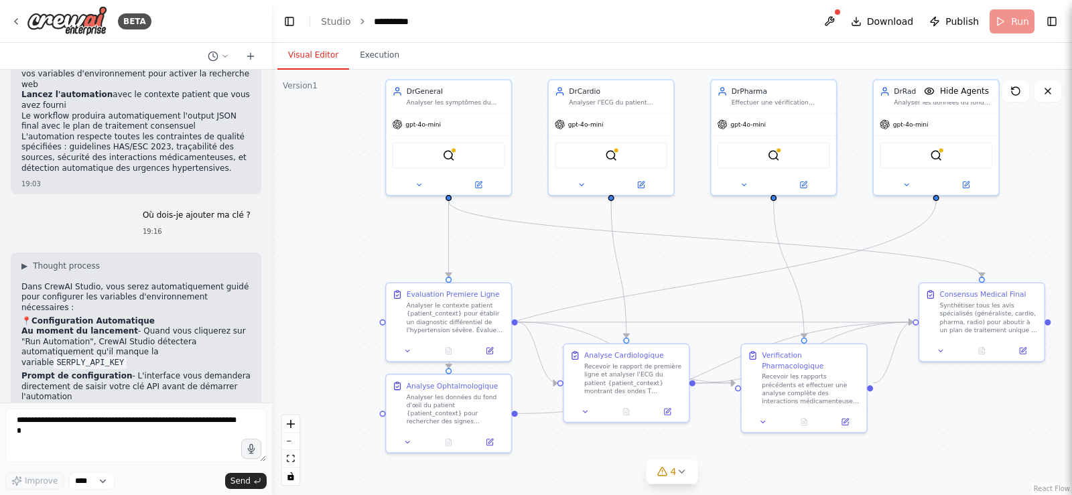
drag, startPoint x: 918, startPoint y: 243, endPoint x: 1017, endPoint y: 241, distance: 99.2
click at [1017, 241] on div ".deletable-edge-delete-btn { width: 20px; height: 20px; border: 0px solid #ffff…" at bounding box center [672, 282] width 800 height 425
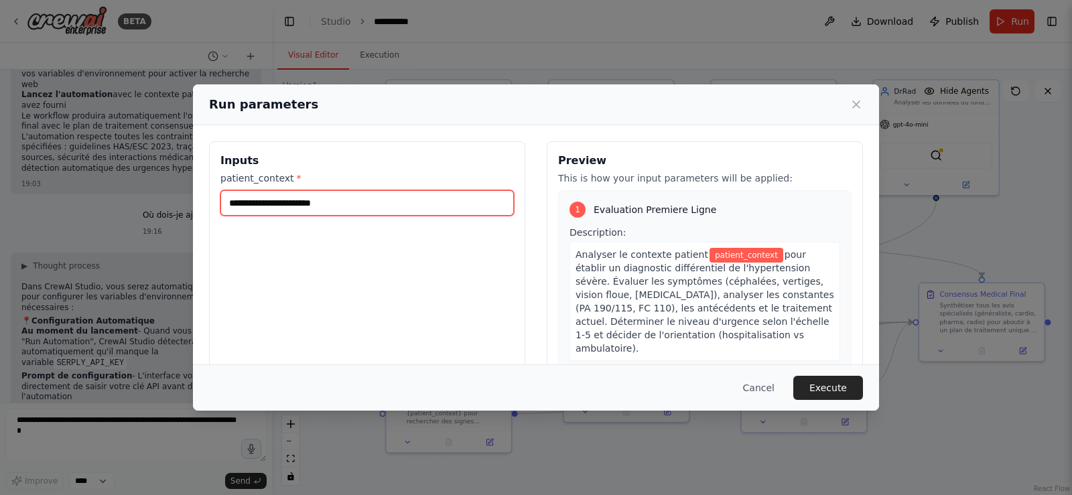
click at [331, 203] on input "patient_context *" at bounding box center [366, 202] width 293 height 25
paste input "**********"
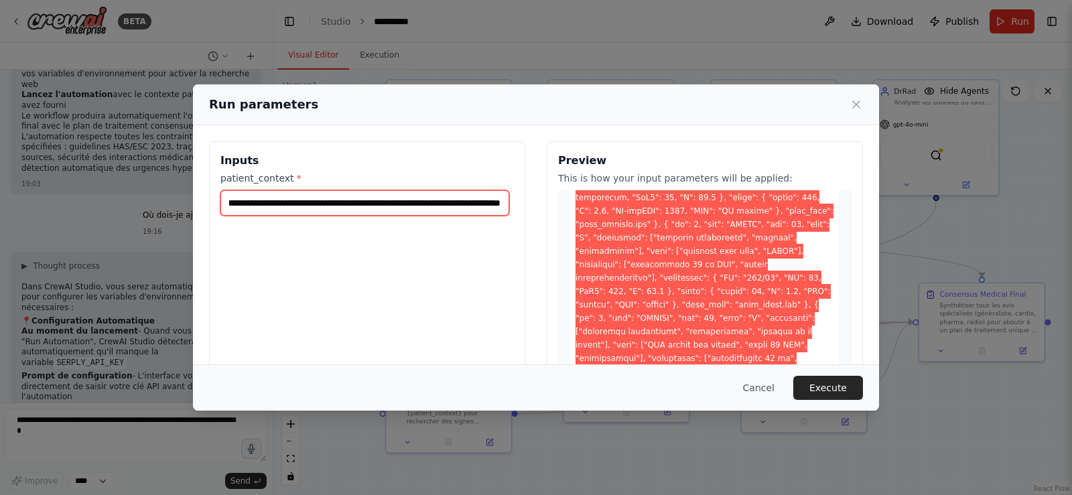
scroll to position [402, 0]
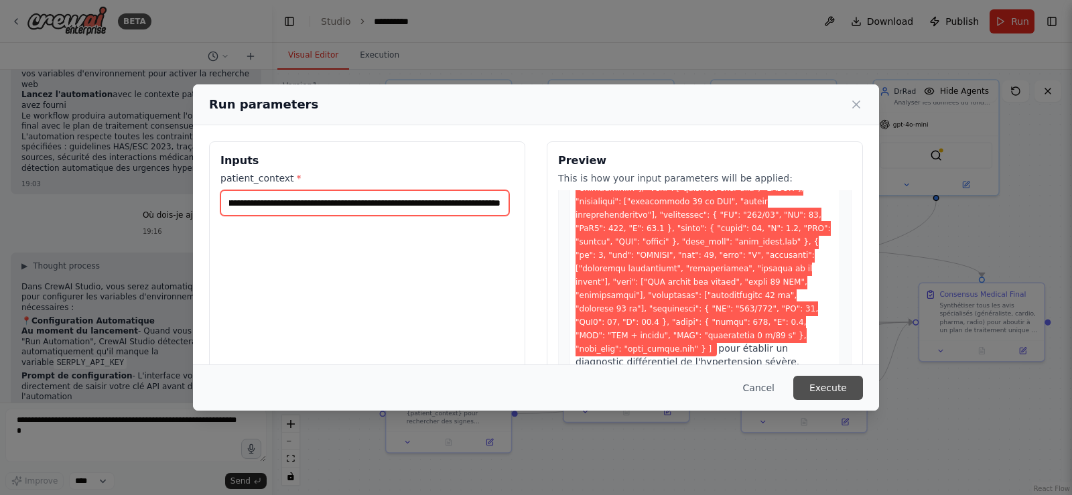
type input "**********"
click at [841, 380] on button "Execute" at bounding box center [828, 388] width 70 height 24
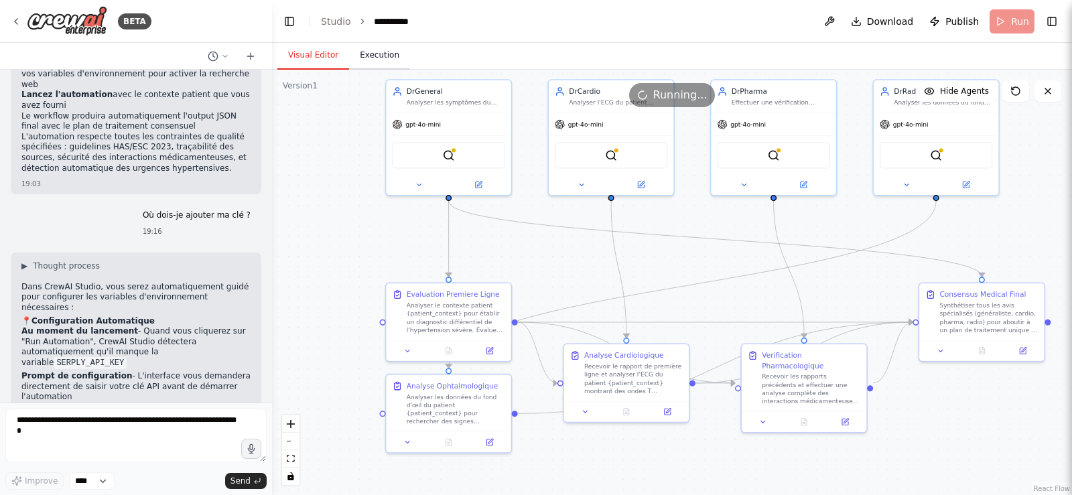
click at [376, 58] on button "Execution" at bounding box center [379, 56] width 61 height 28
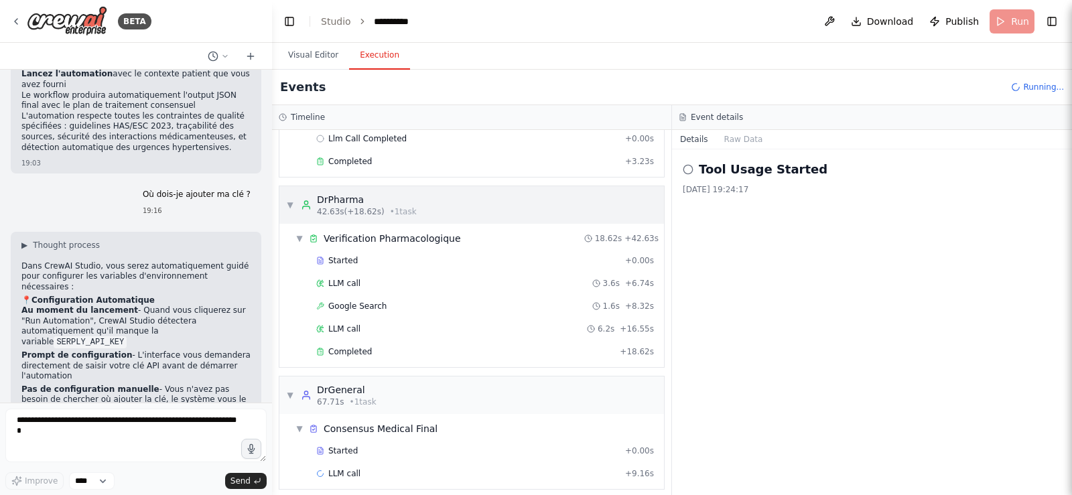
scroll to position [227, 0]
